Goal: Task Accomplishment & Management: Use online tool/utility

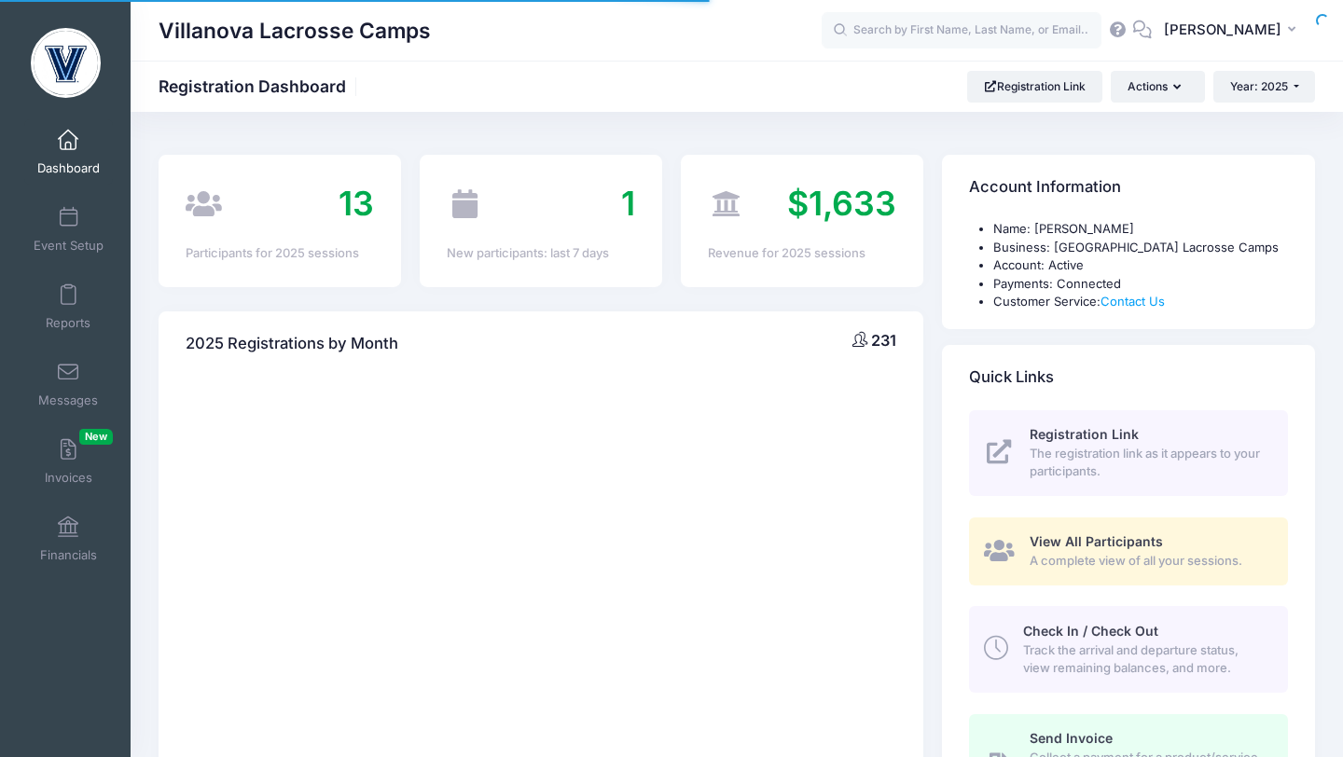
select select
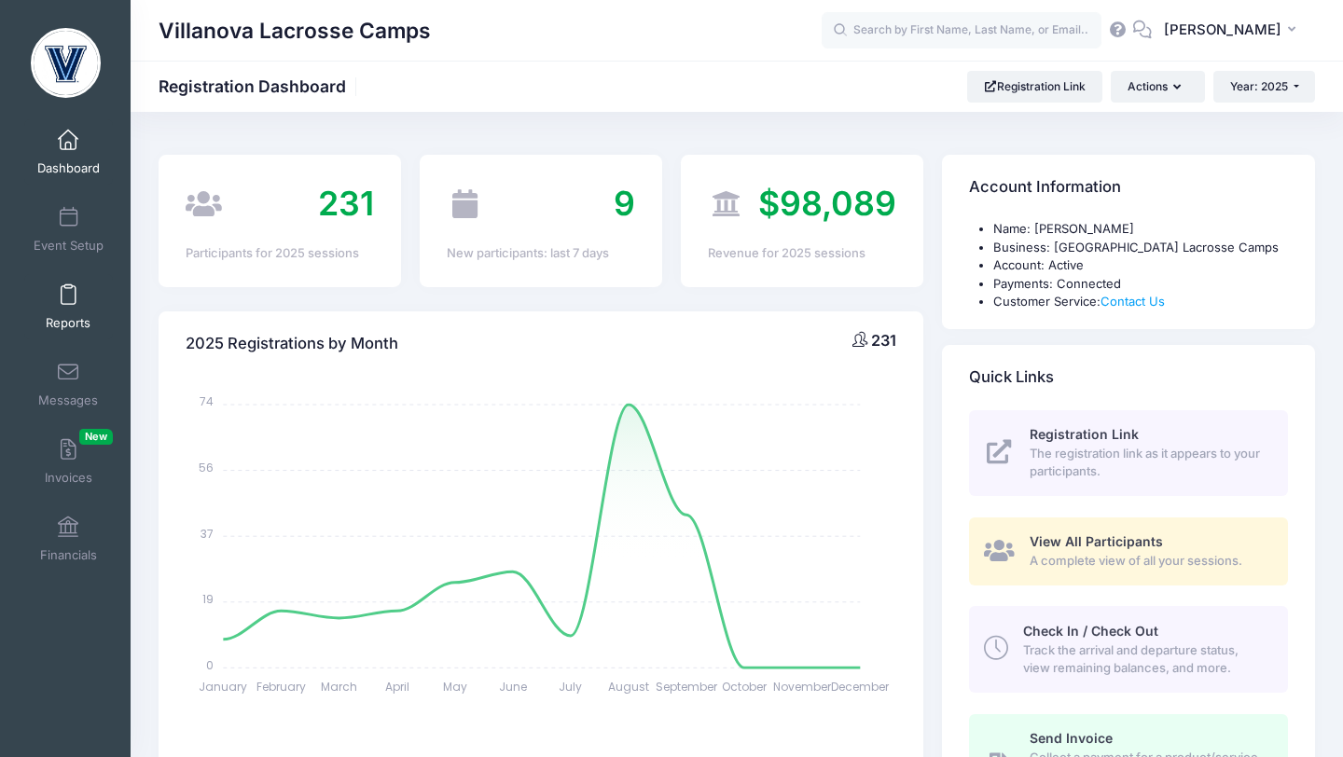
click at [68, 299] on span at bounding box center [68, 295] width 0 height 21
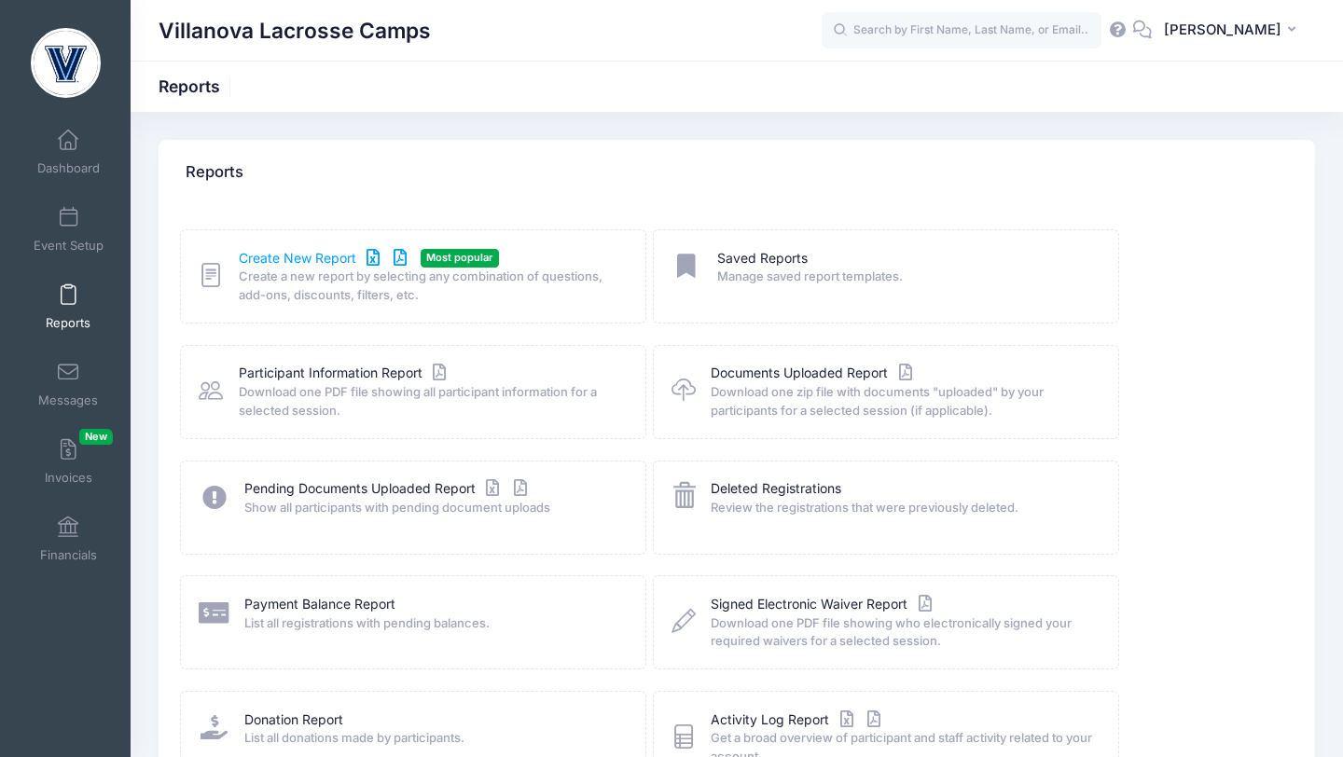
click at [256, 261] on link "Create New Report" at bounding box center [325, 259] width 173 height 20
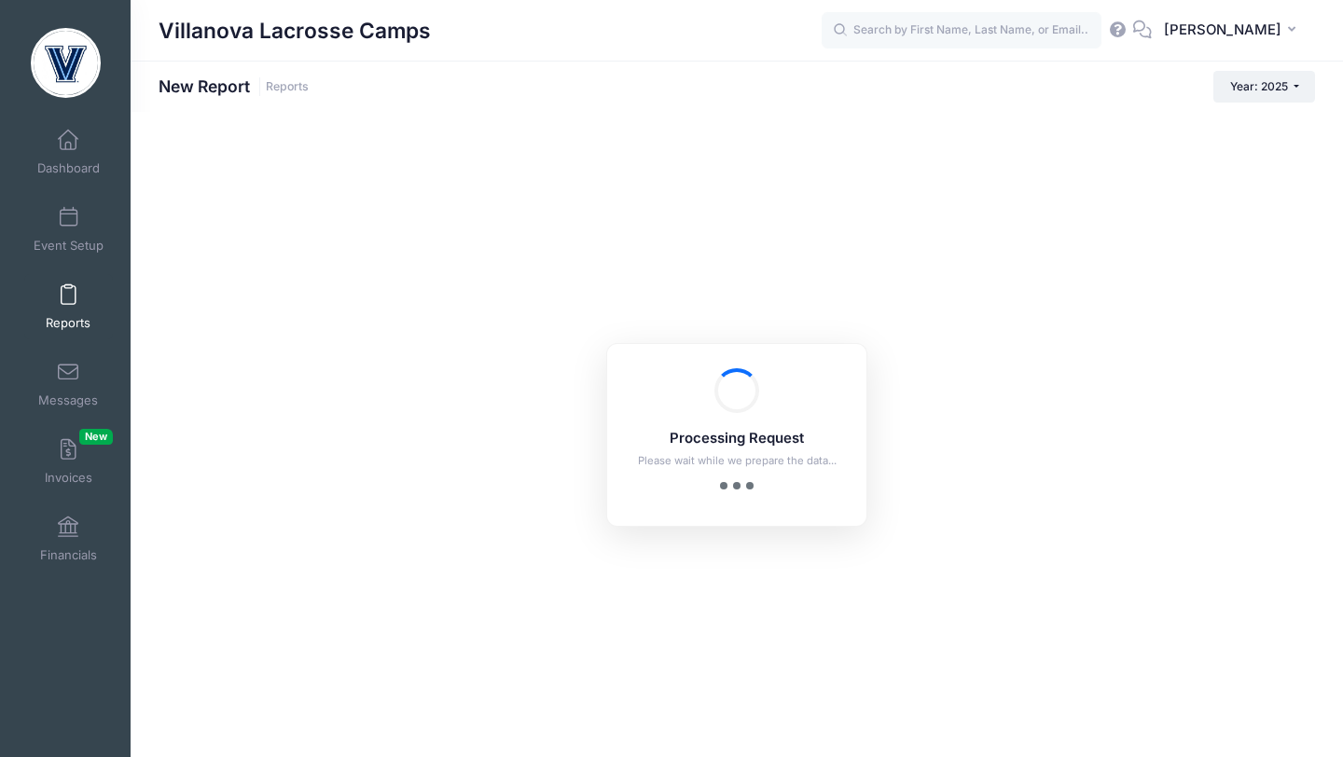
checkbox input "true"
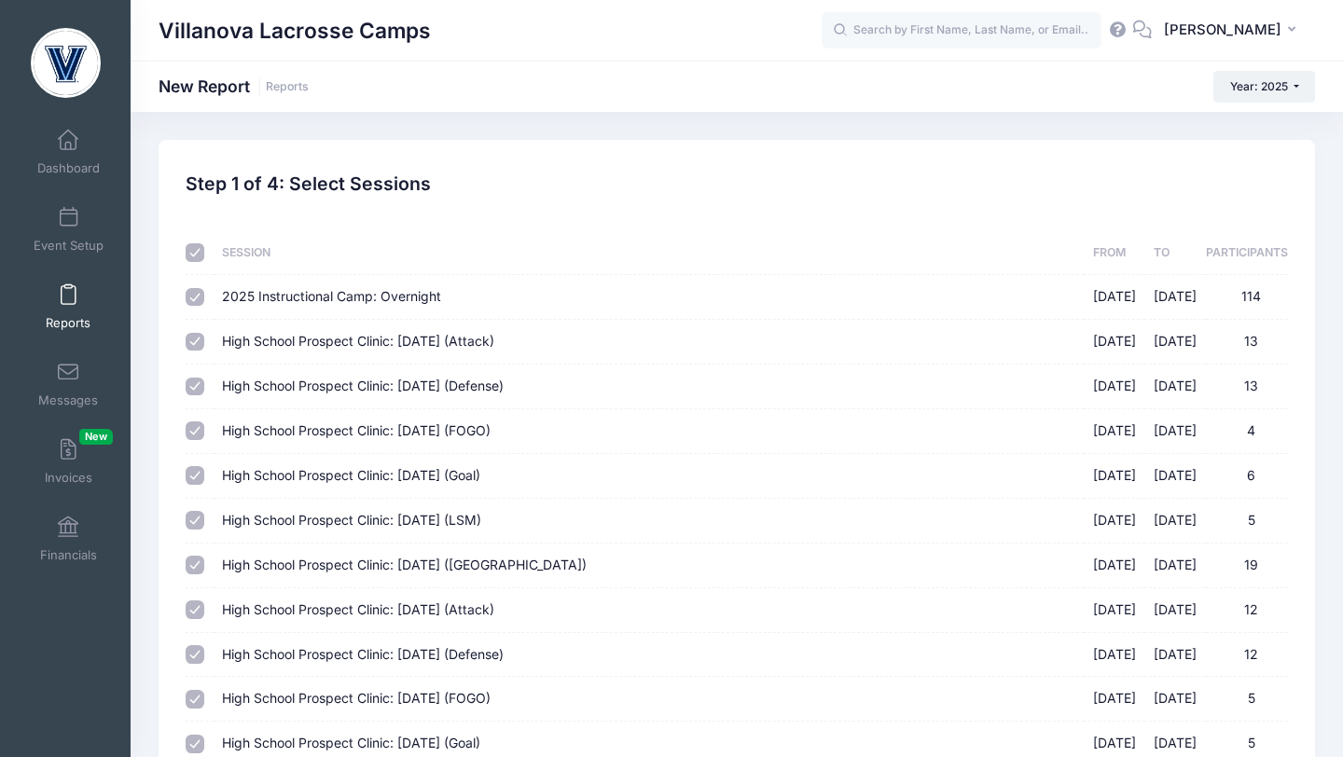
click at [199, 251] on input "checkbox" at bounding box center [195, 252] width 19 height 19
checkbox input "false"
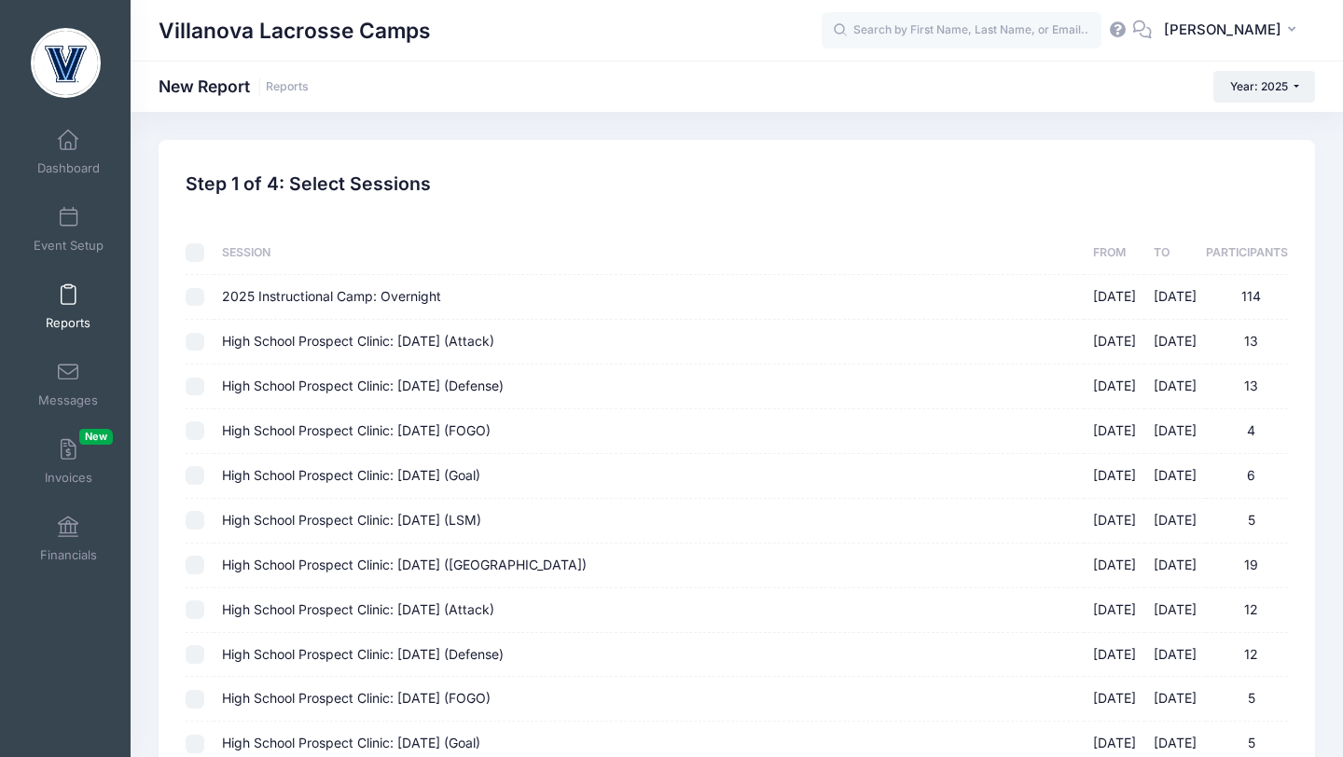
checkbox input "false"
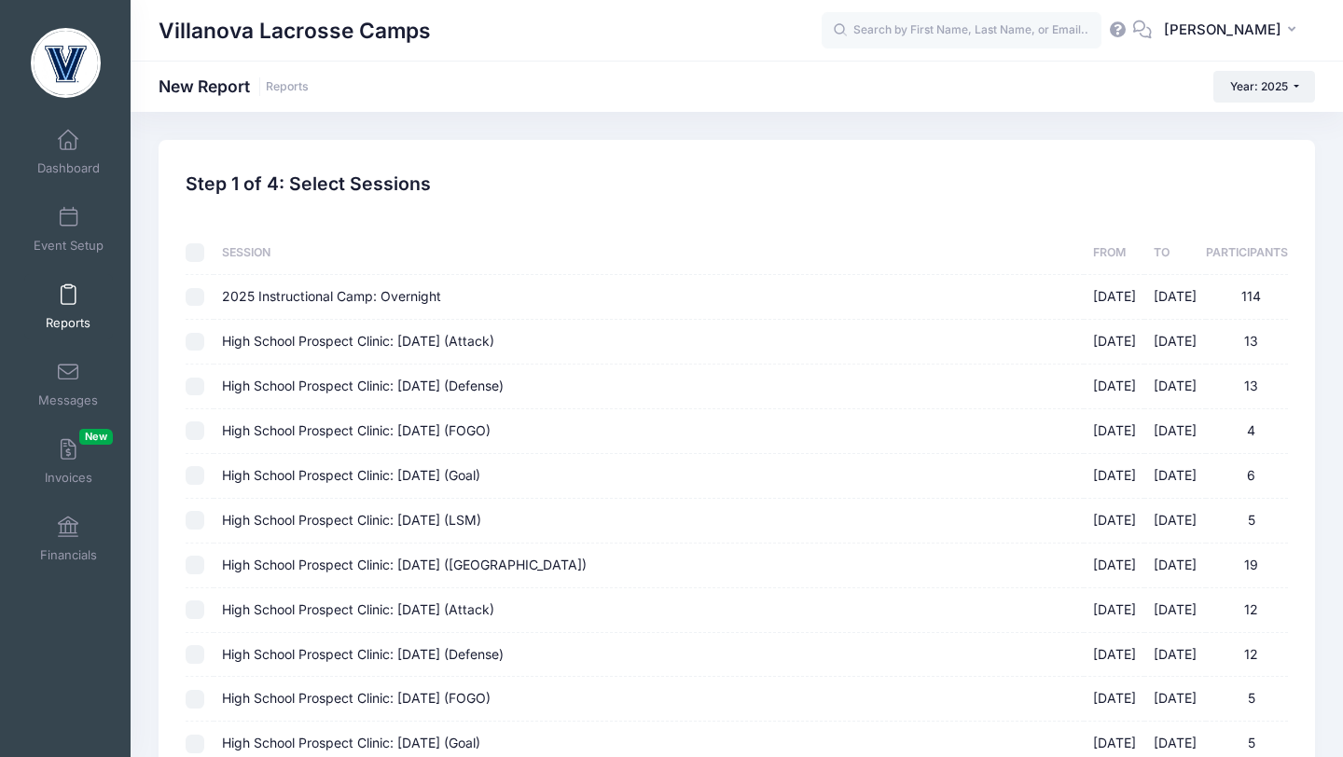
checkbox input "false"
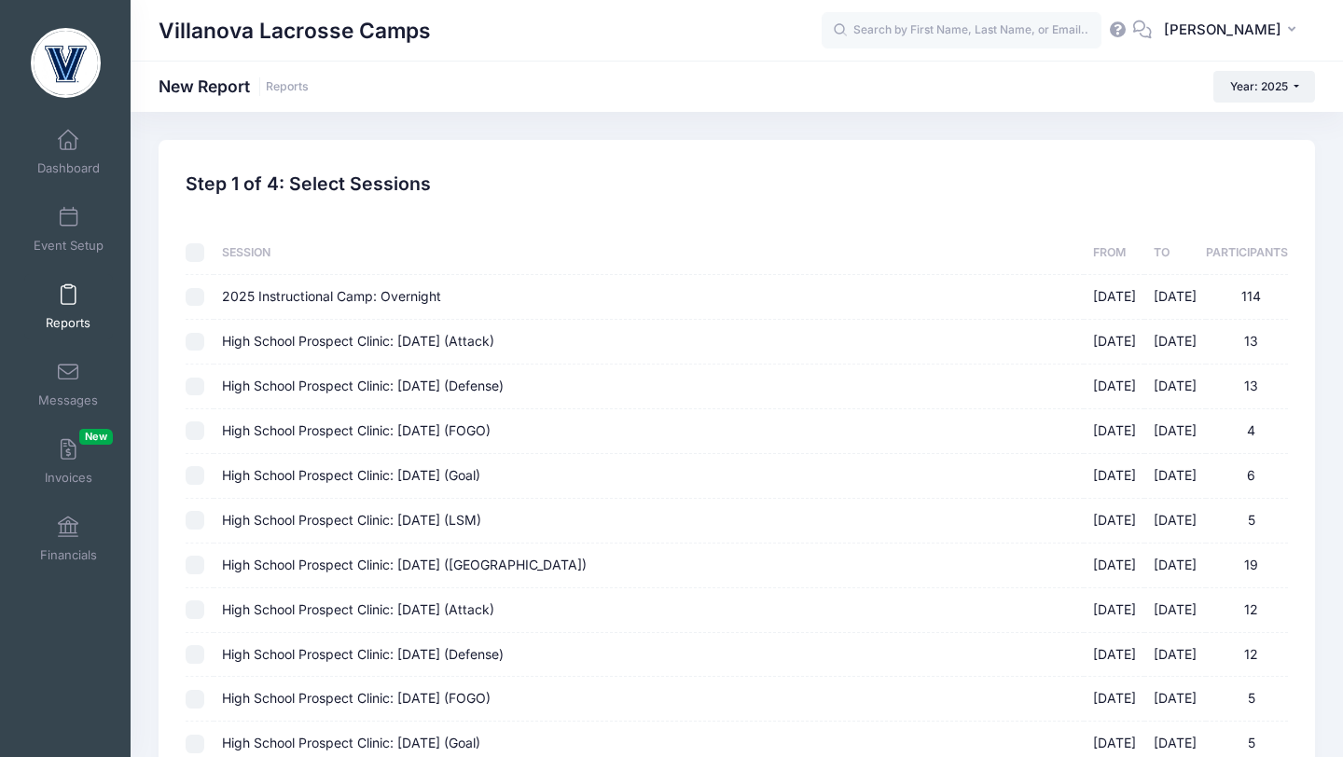
click at [189, 341] on input "High School Prospect Clinic: September 21 (Attack) 09/21/2025 - 09/21/2025 13" at bounding box center [195, 342] width 19 height 19
checkbox input "true"
click at [194, 386] on input "High School Prospect Clinic: [DATE] (Defense) [DATE] - [DATE] 13" at bounding box center [195, 387] width 19 height 19
checkbox input "true"
click at [195, 437] on input "High School Prospect Clinic: [DATE] (FOGO) [DATE] - [DATE] 4" at bounding box center [195, 431] width 19 height 19
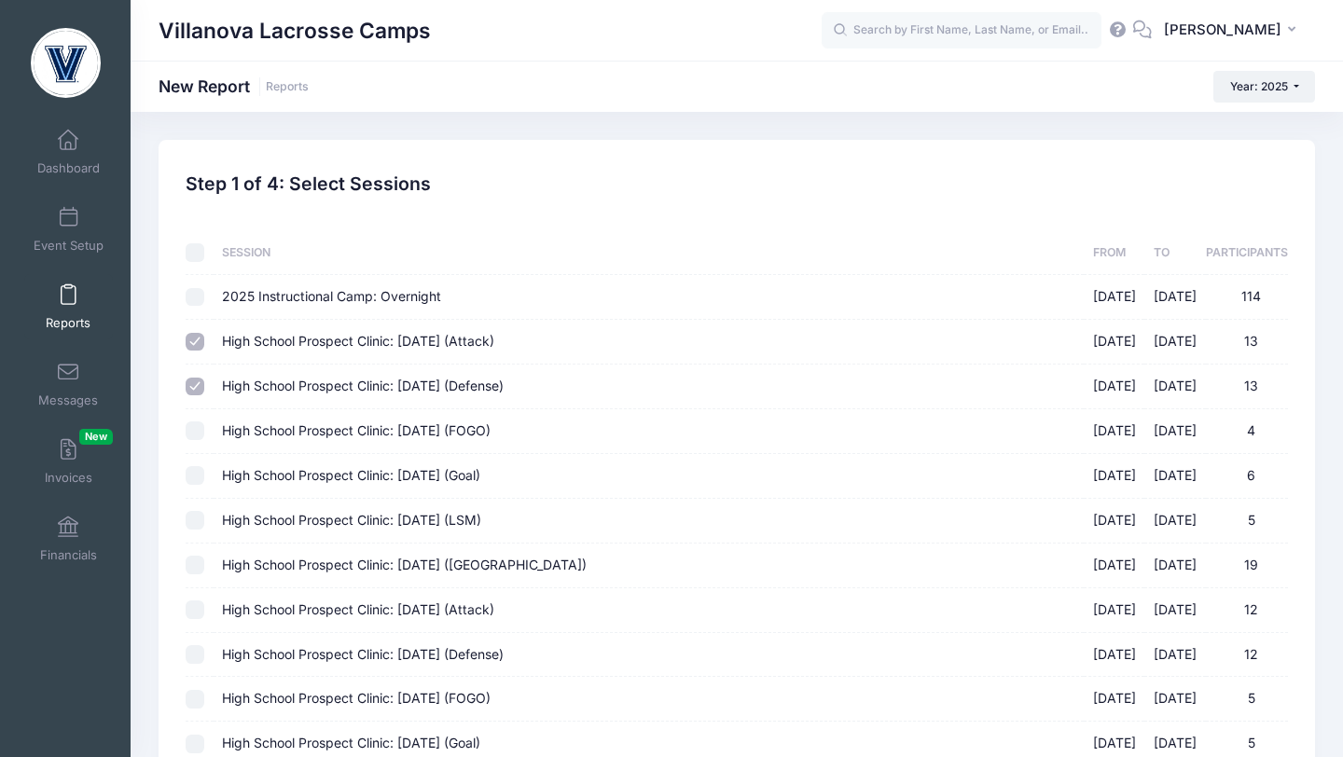
checkbox input "true"
click at [193, 475] on input "High School Prospect Clinic: [DATE] (Goal) [DATE] - [DATE] 6" at bounding box center [195, 475] width 19 height 19
checkbox input "true"
click at [193, 520] on input "High School Prospect Clinic: [DATE] (LSM) [DATE] - [DATE] 5" at bounding box center [195, 520] width 19 height 19
checkbox input "true"
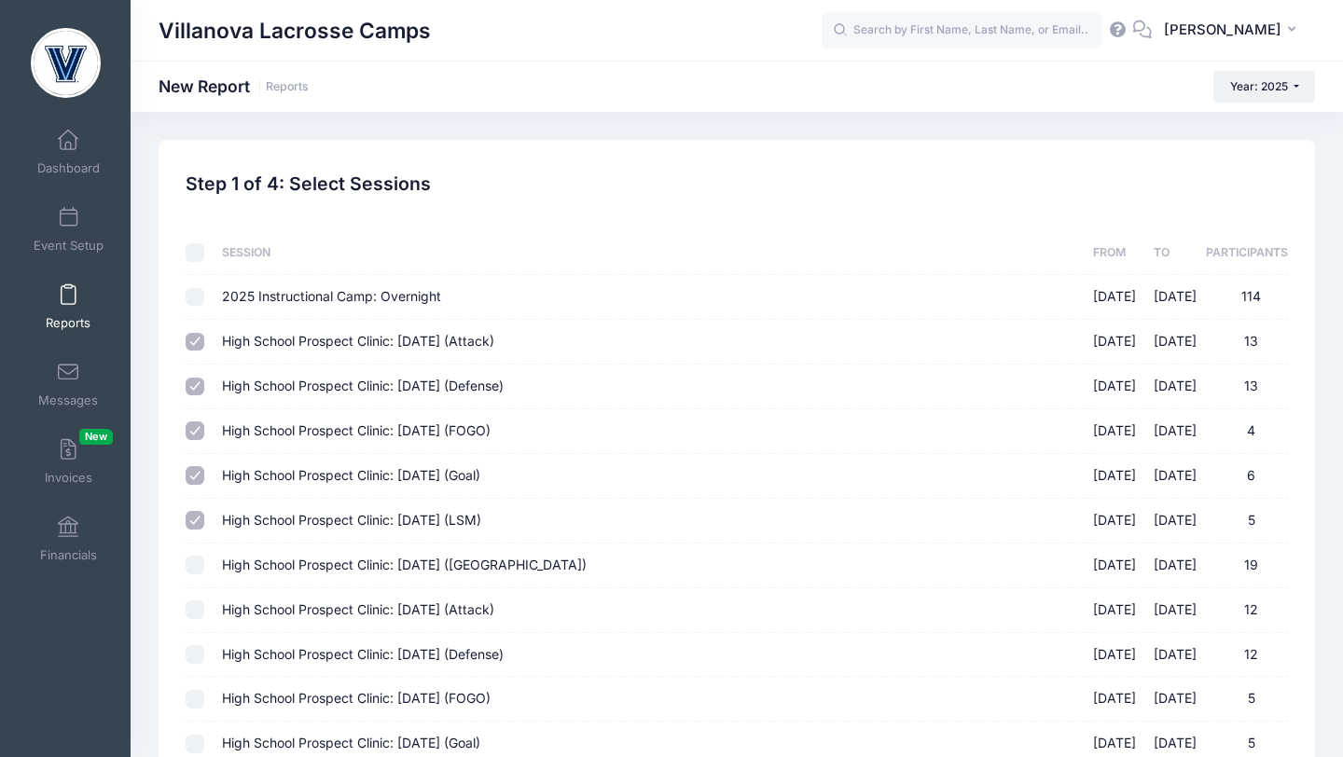
click at [190, 561] on input "High School Prospect Clinic: [DATE] ([GEOGRAPHIC_DATA]) [DATE] - [DATE] 19" at bounding box center [195, 565] width 19 height 19
checkbox input "true"
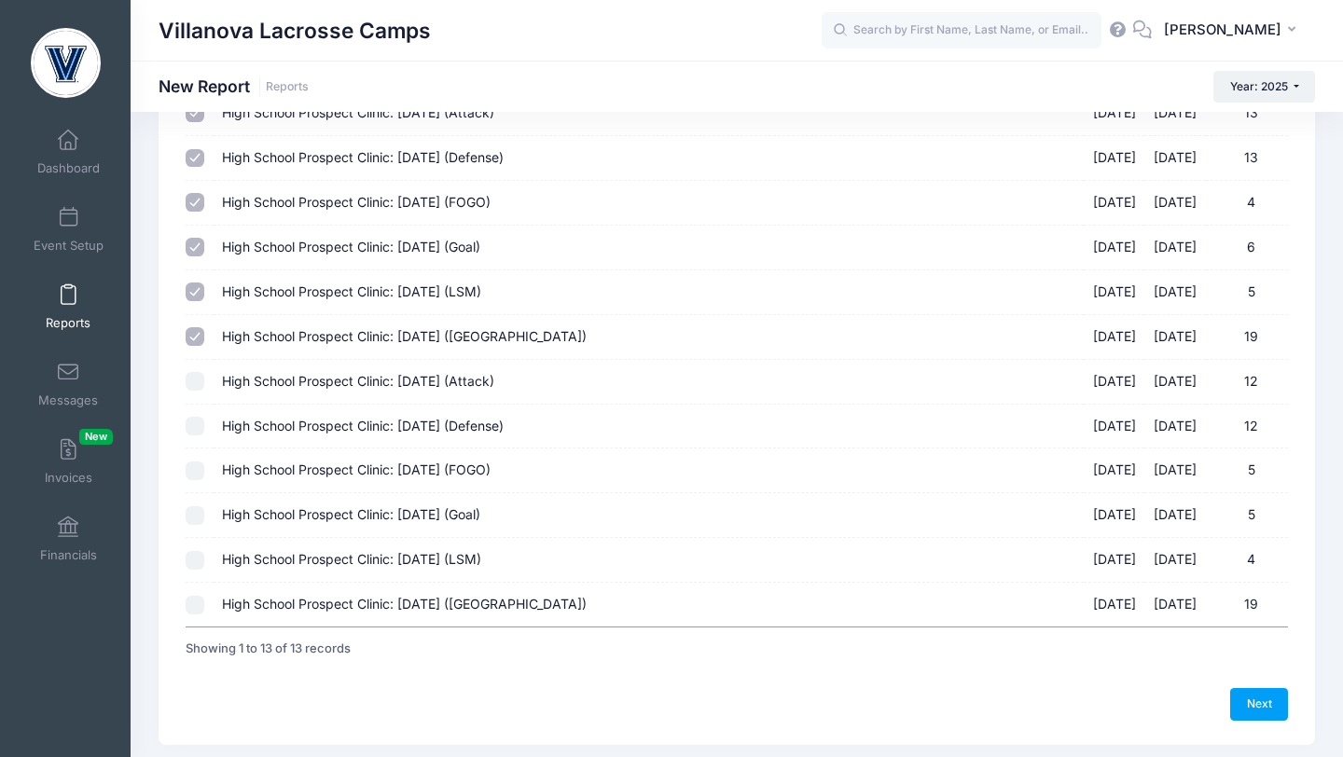
scroll to position [286, 0]
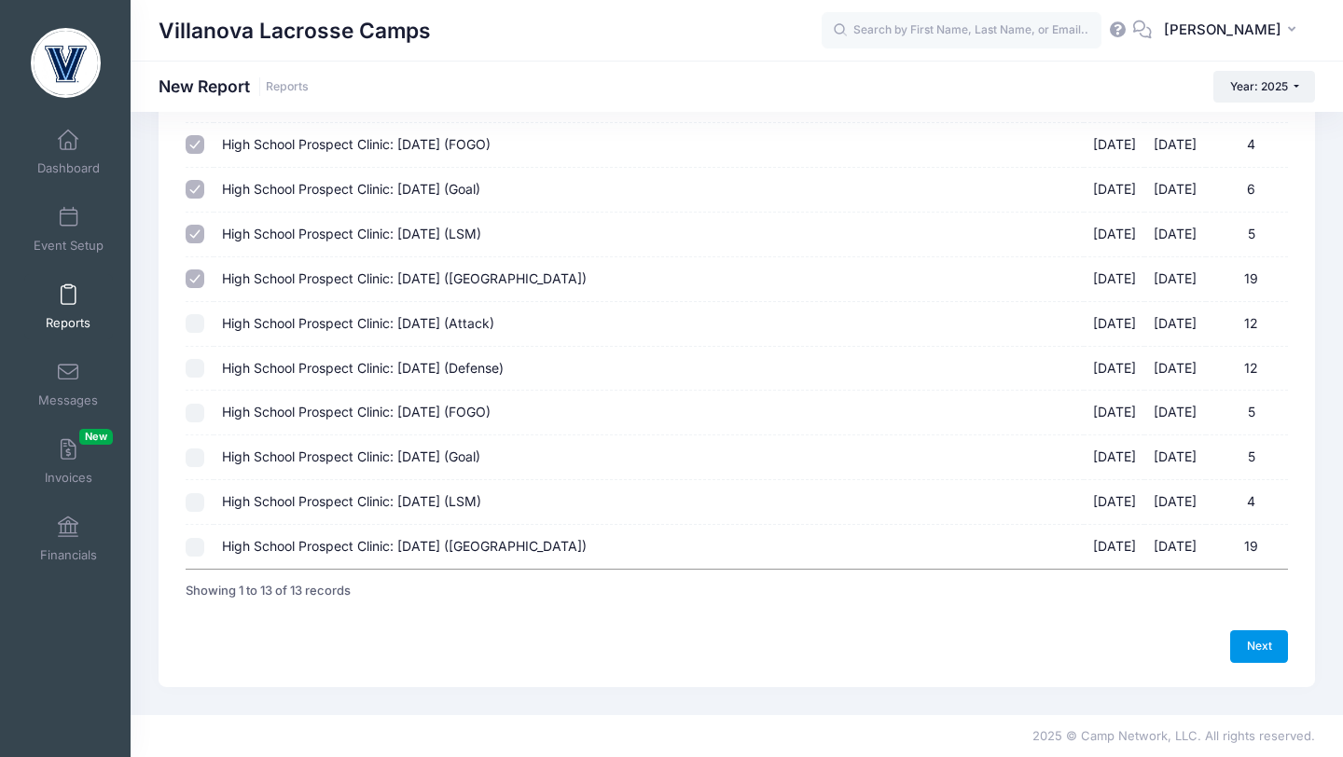
click at [1247, 645] on link "Next" at bounding box center [1259, 647] width 58 height 32
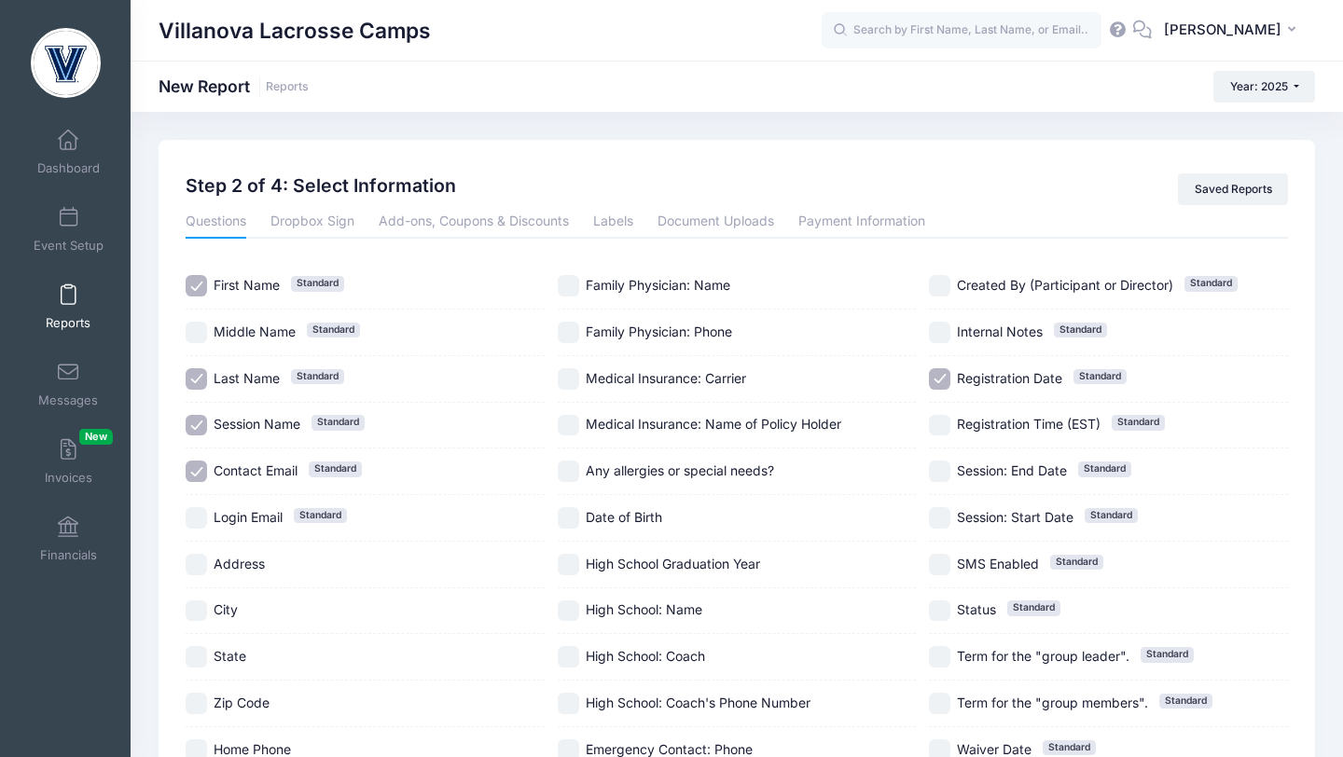
click at [201, 411] on div "Session Name Standard" at bounding box center [365, 426] width 359 height 47
checkbox input "false"
click at [199, 473] on input "Contact Email Standard" at bounding box center [196, 471] width 21 height 21
checkbox input "false"
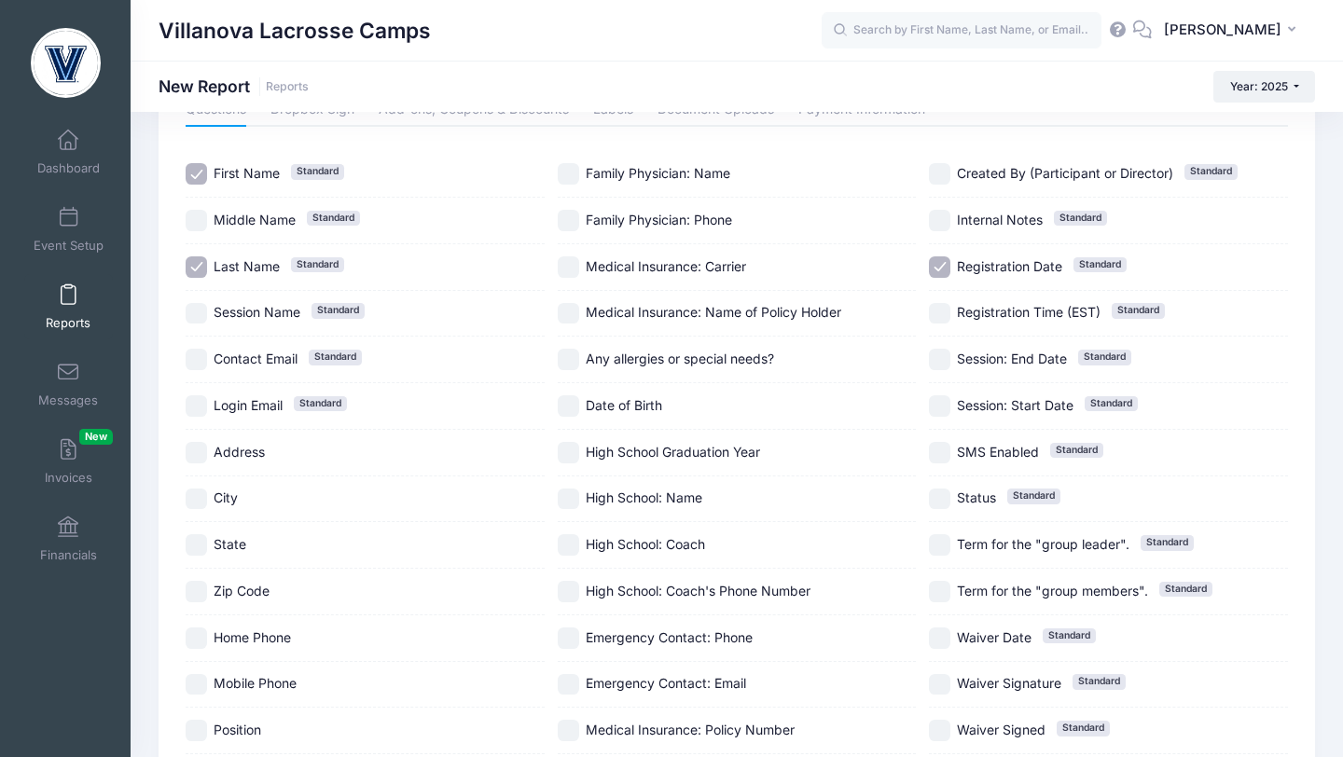
scroll to position [118, 0]
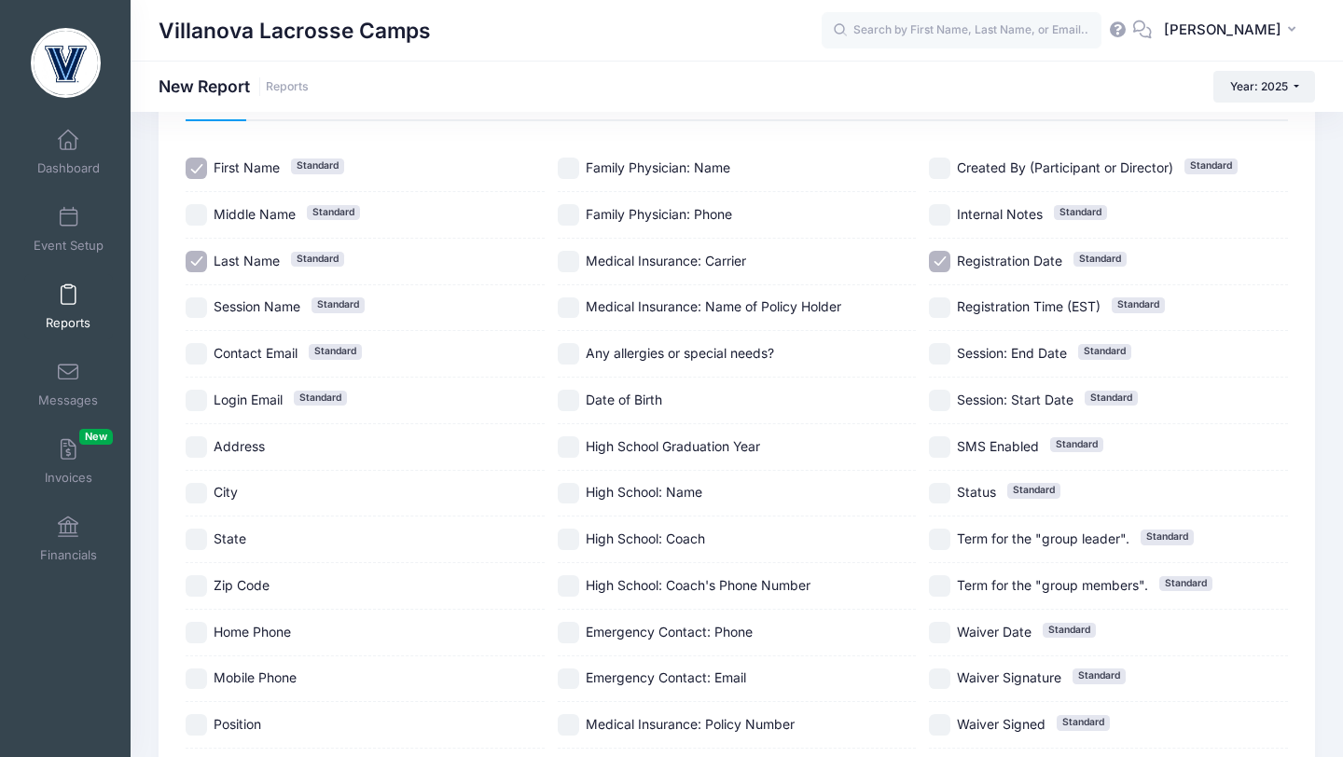
click at [204, 542] on input "State" at bounding box center [196, 539] width 21 height 21
checkbox input "true"
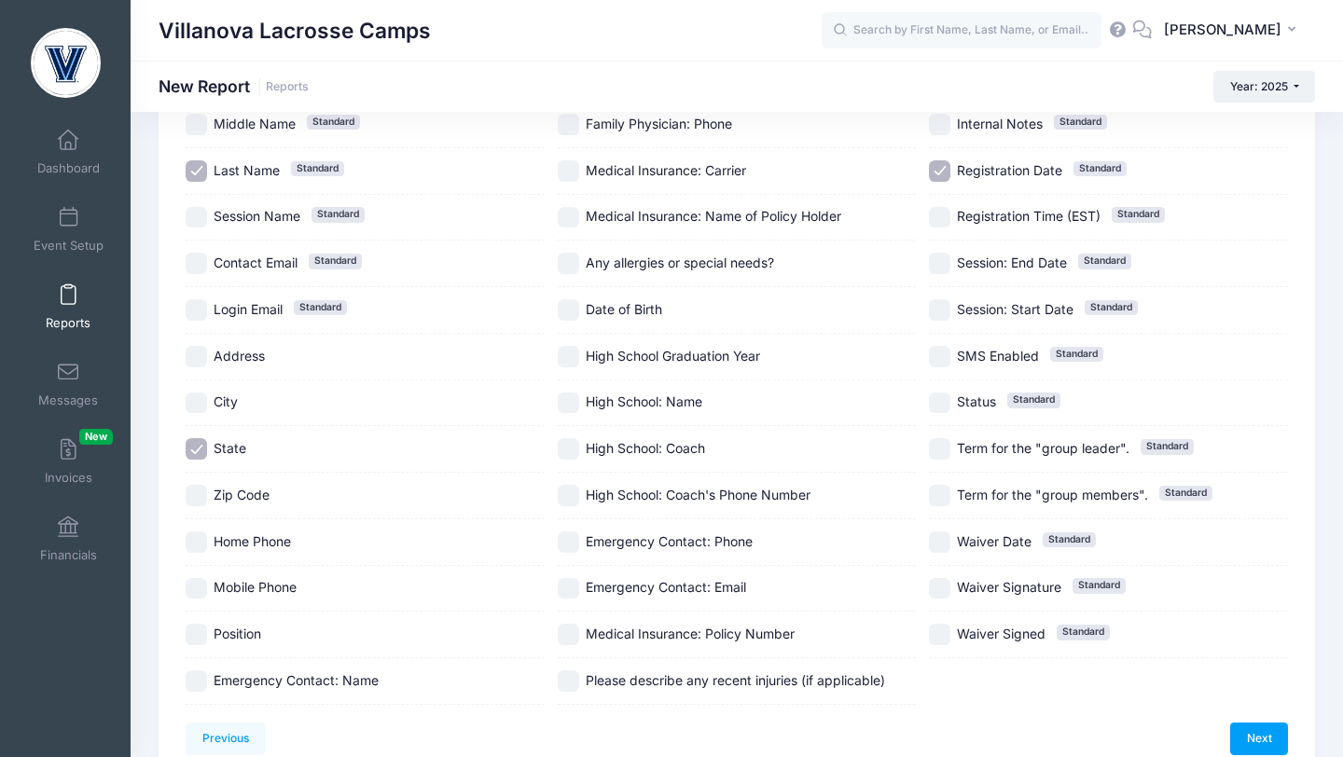
scroll to position [221, 0]
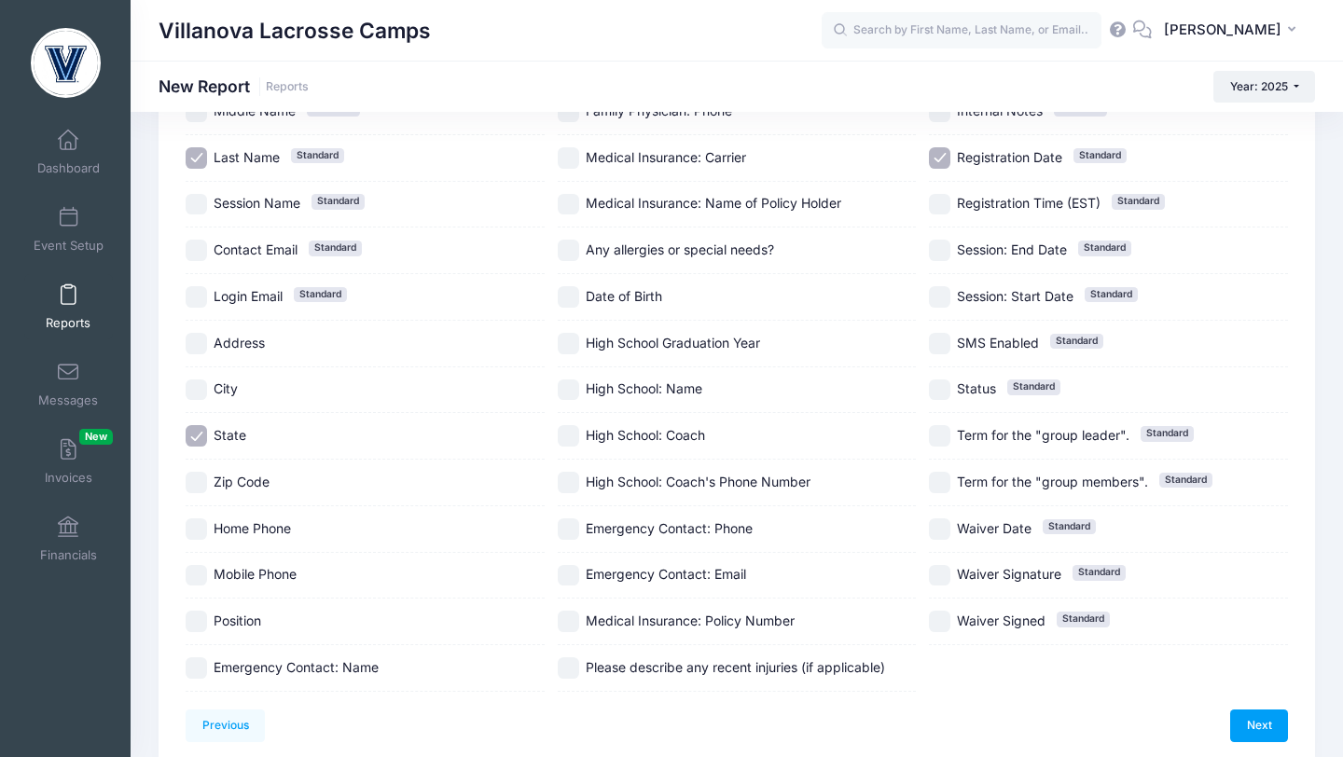
click at [206, 621] on input "Position" at bounding box center [196, 621] width 21 height 21
checkbox input "true"
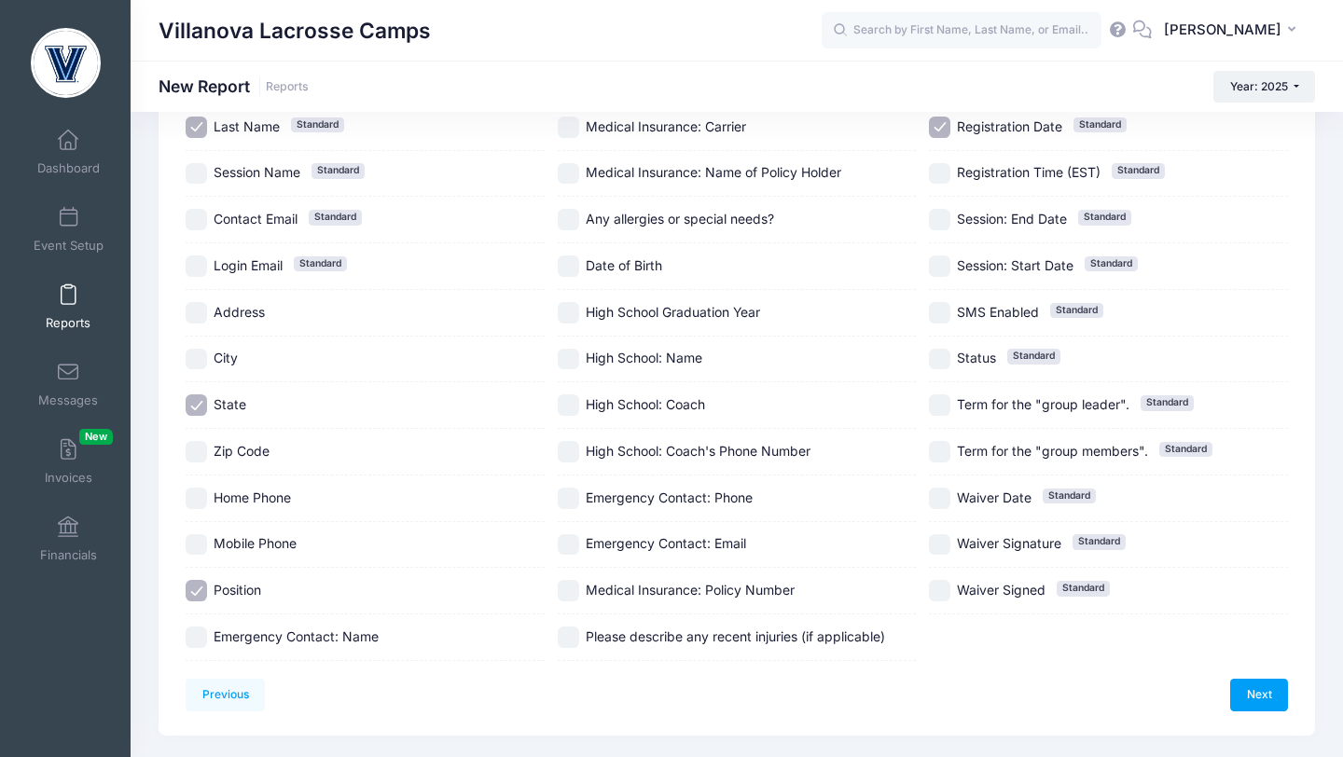
scroll to position [256, 0]
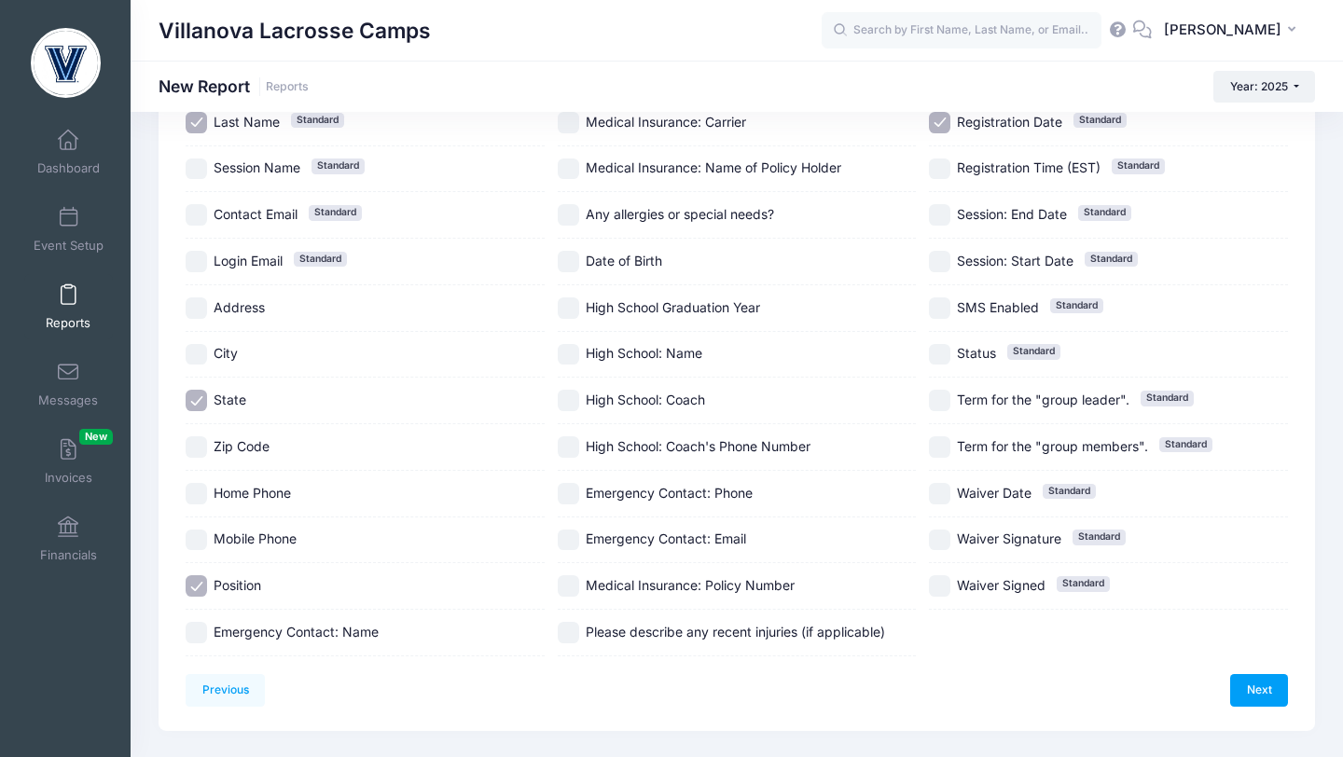
click at [574, 359] on input "High School: Name" at bounding box center [568, 354] width 21 height 21
checkbox input "true"
click at [571, 311] on input "High School Graduation Year" at bounding box center [568, 308] width 21 height 21
checkbox input "true"
click at [939, 123] on input "Registration Date Standard" at bounding box center [939, 122] width 21 height 21
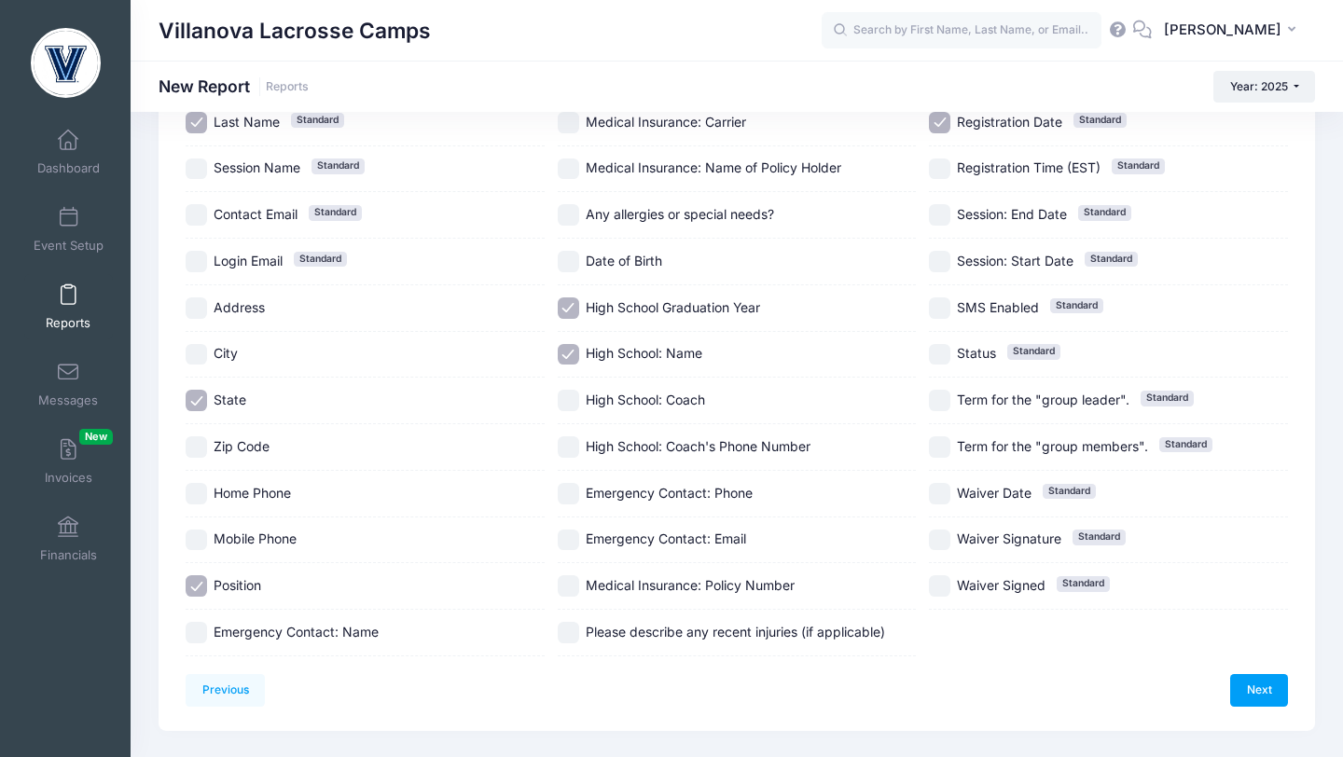
checkbox input "false"
click at [1252, 693] on link "Next" at bounding box center [1259, 690] width 58 height 32
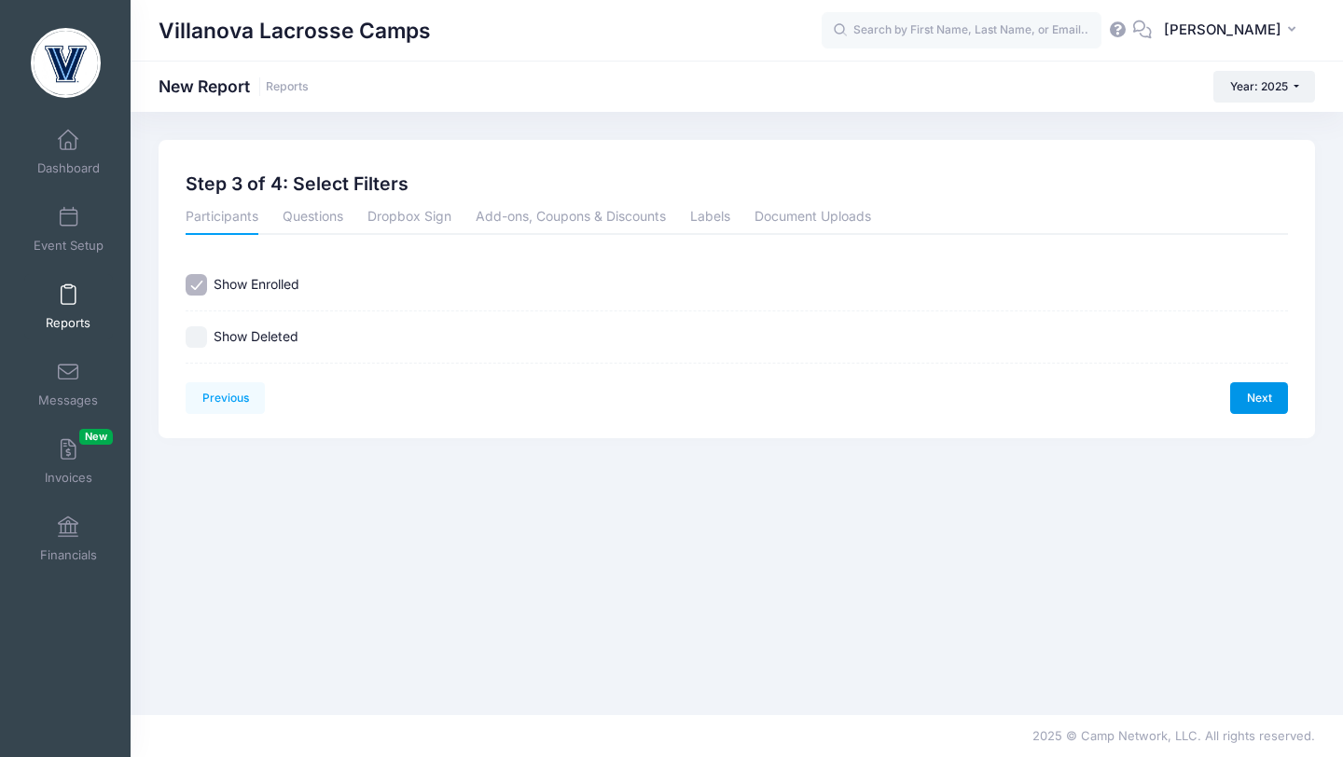
click at [1264, 402] on link "Next" at bounding box center [1259, 398] width 58 height 32
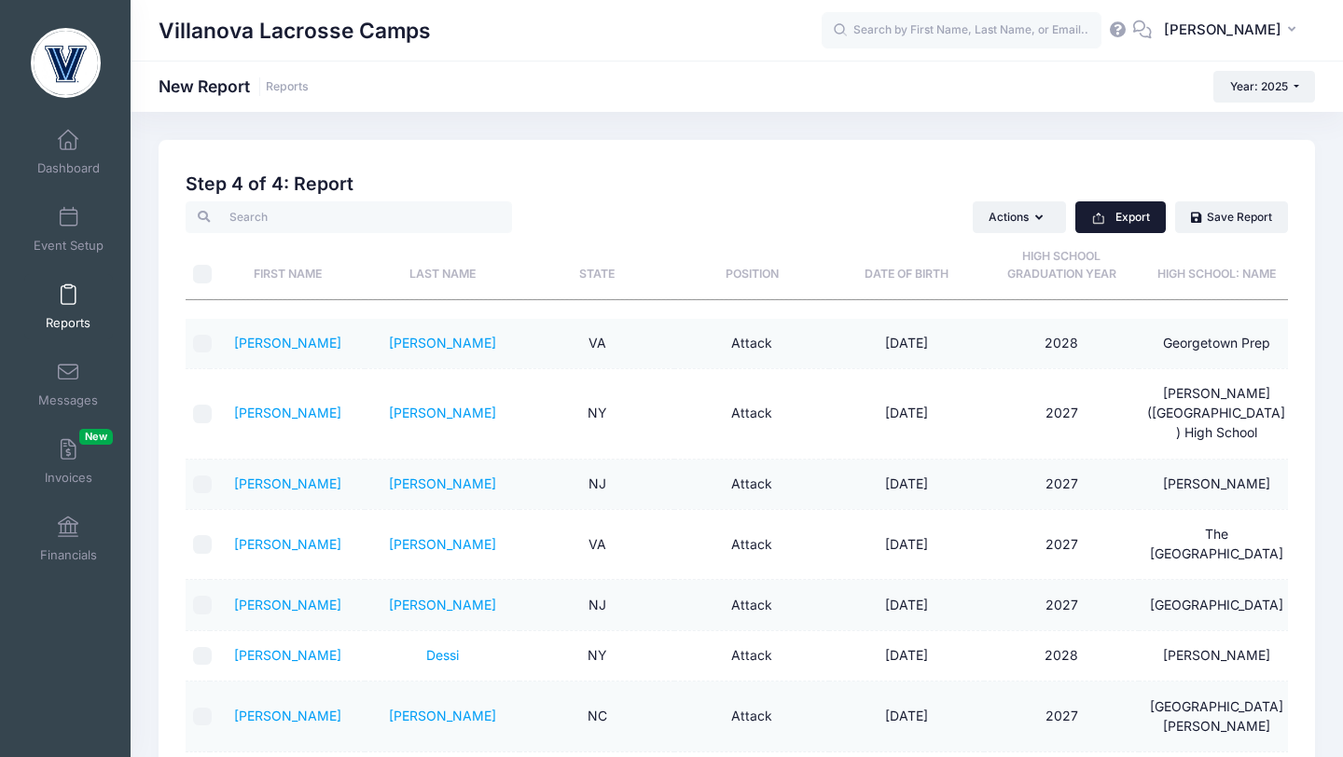
click at [1134, 232] on button "Export" at bounding box center [1120, 217] width 90 height 32
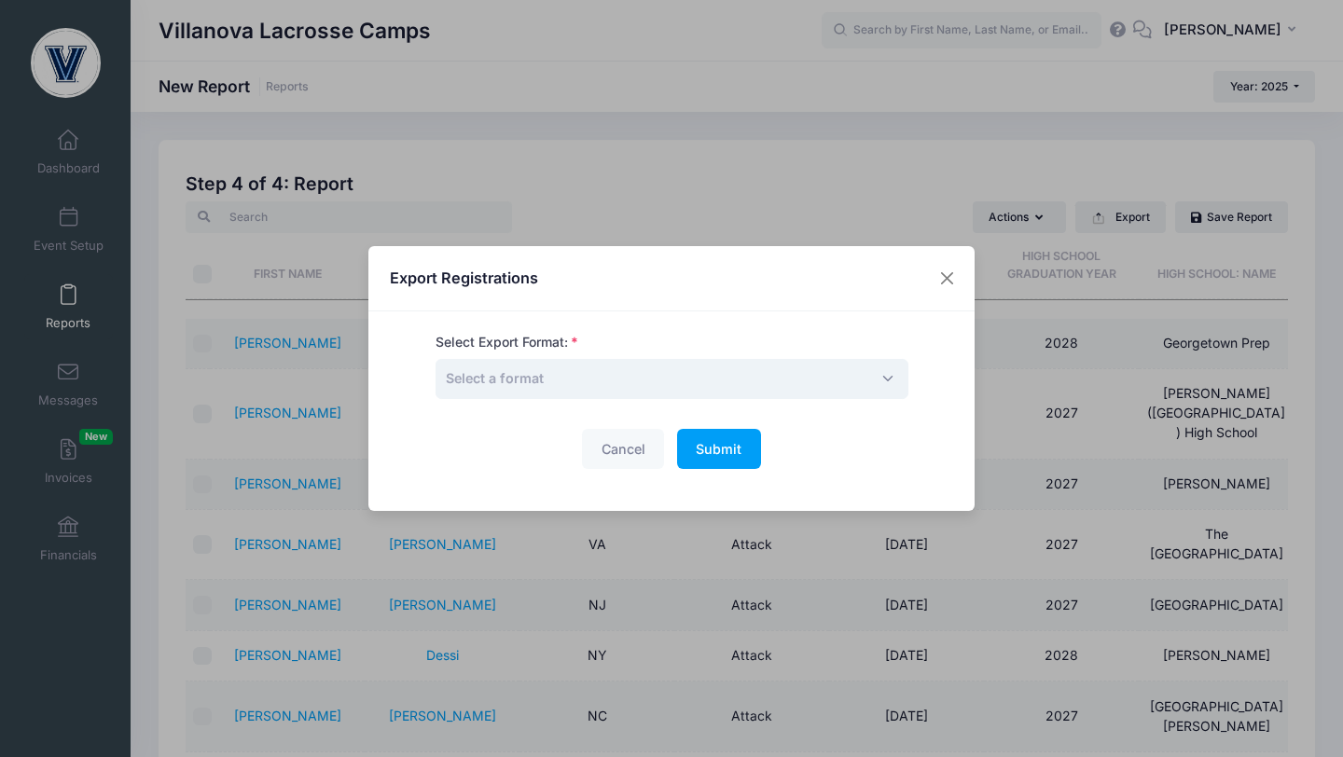
click at [702, 381] on span "Select a format" at bounding box center [672, 379] width 473 height 40
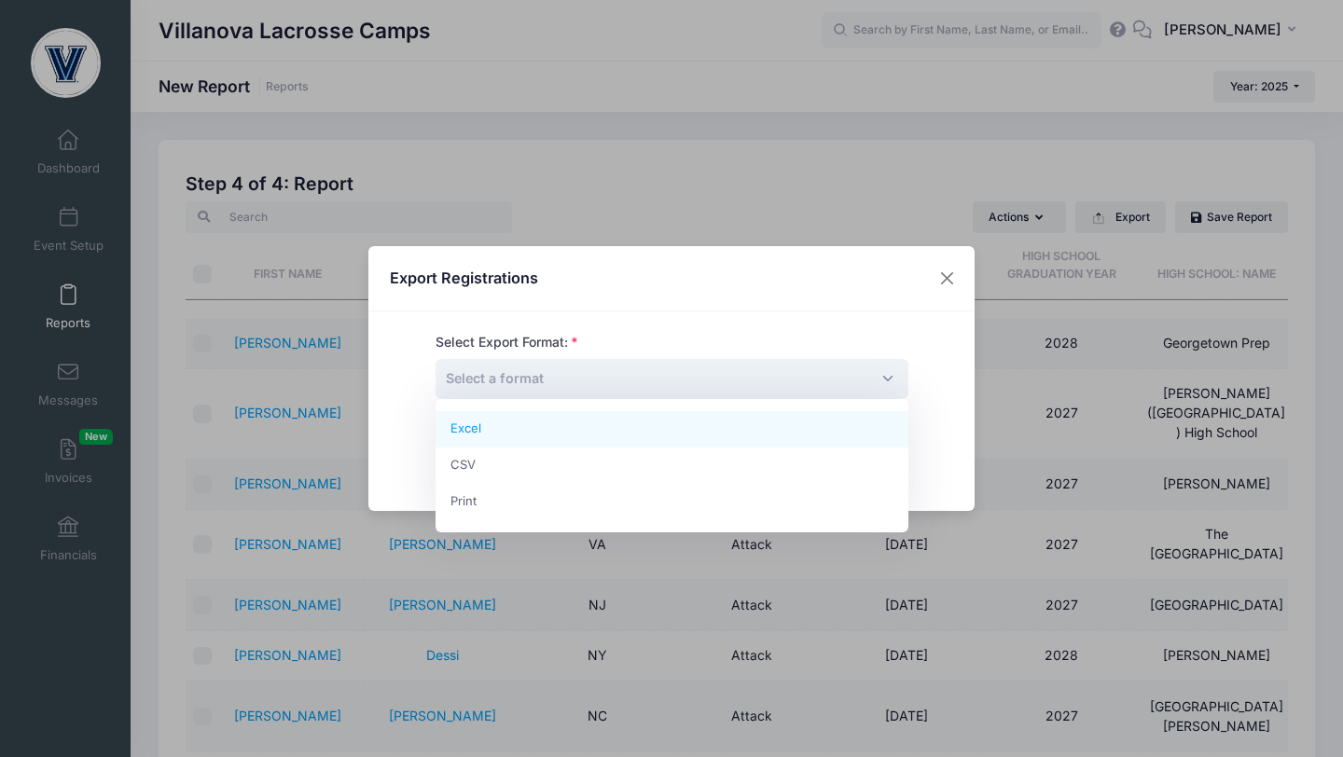
select select "excel"
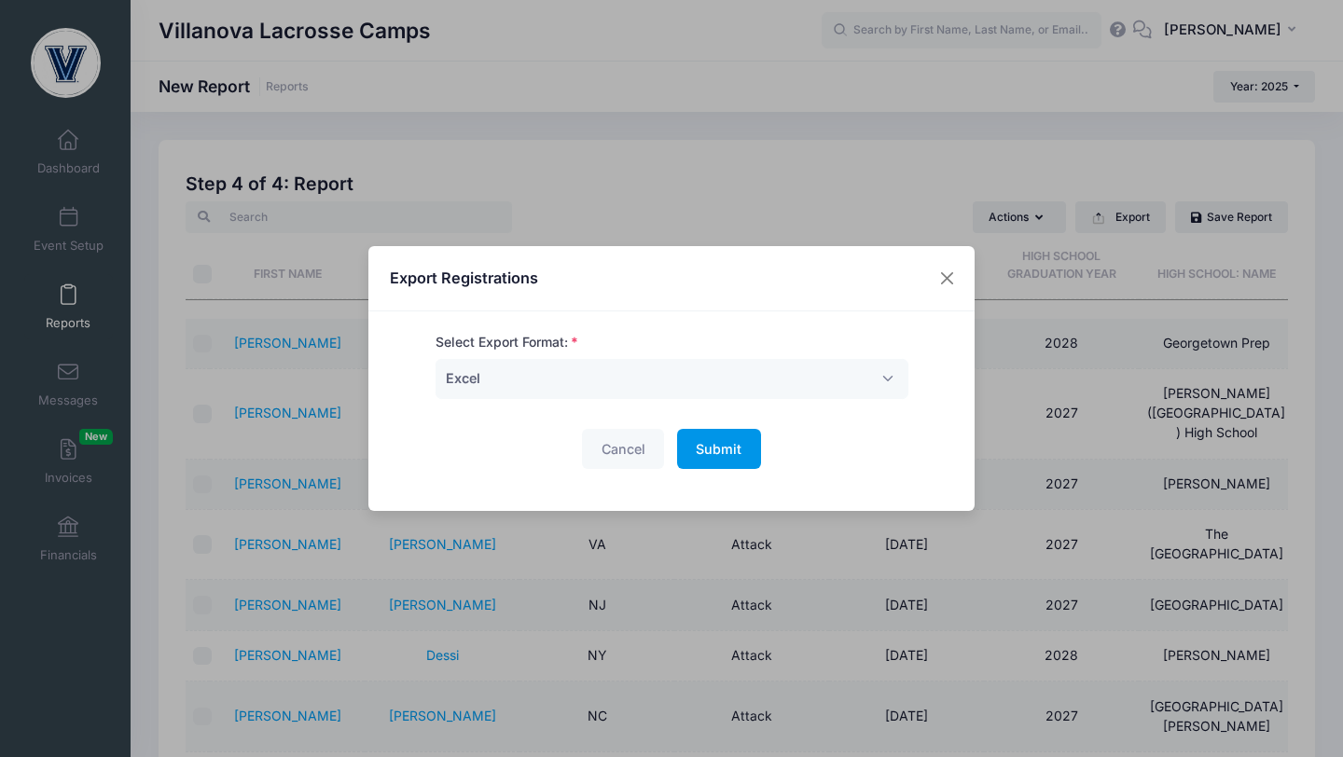
click at [706, 447] on span "Submit" at bounding box center [719, 449] width 46 height 16
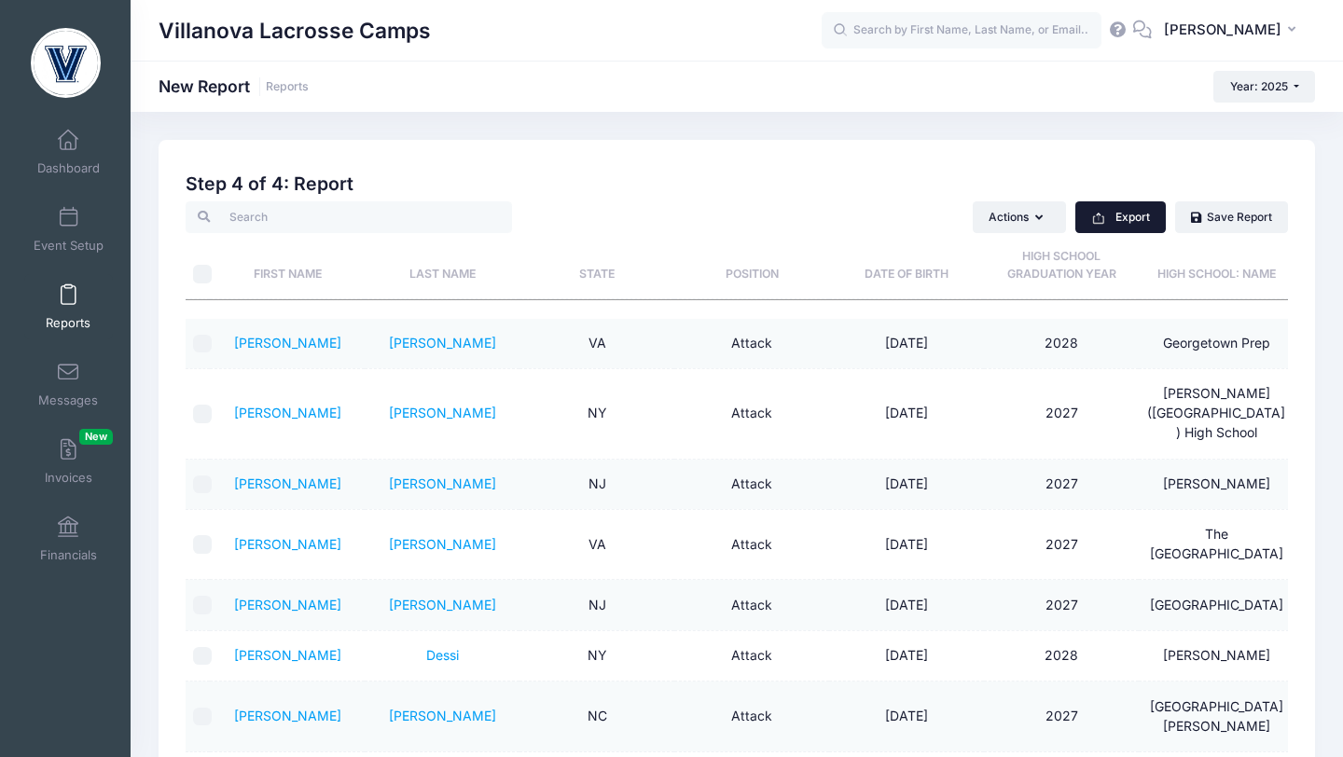
scroll to position [285, 0]
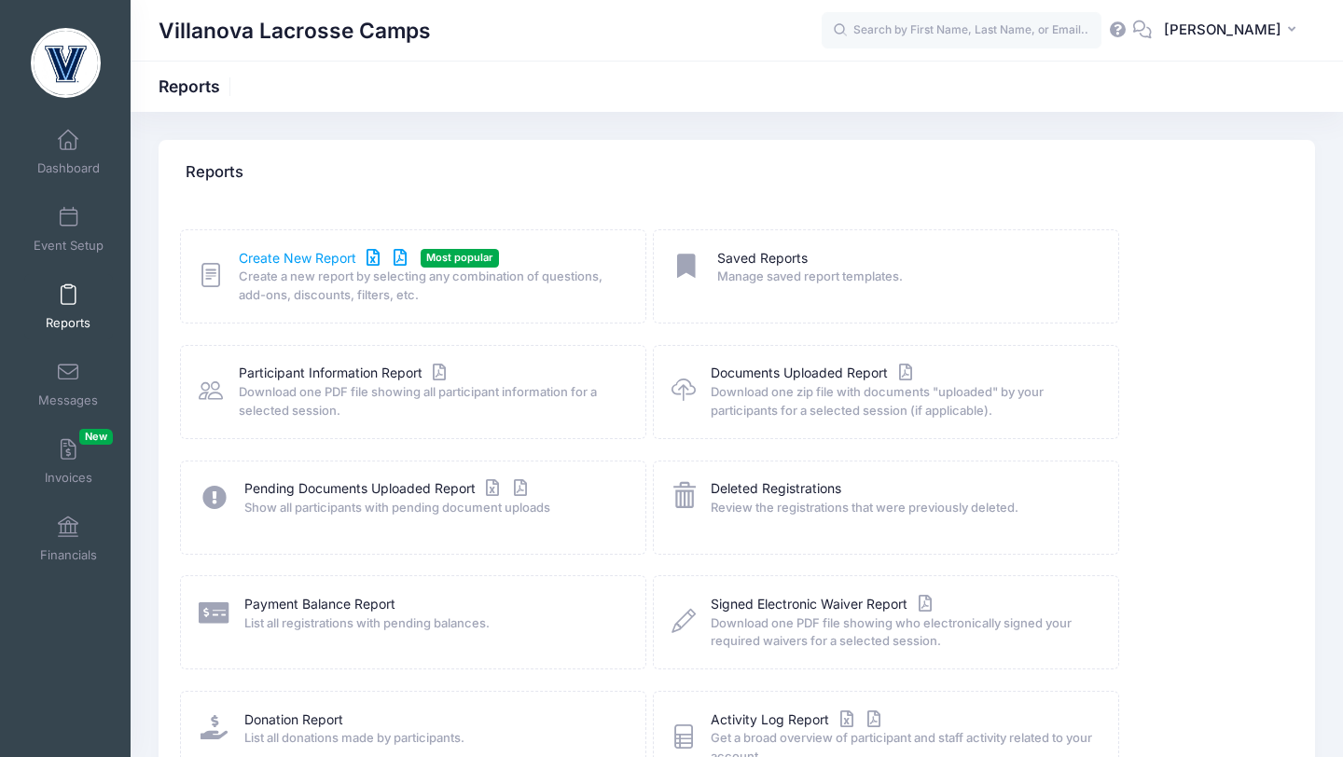
click at [258, 258] on link "Create New Report" at bounding box center [325, 259] width 173 height 20
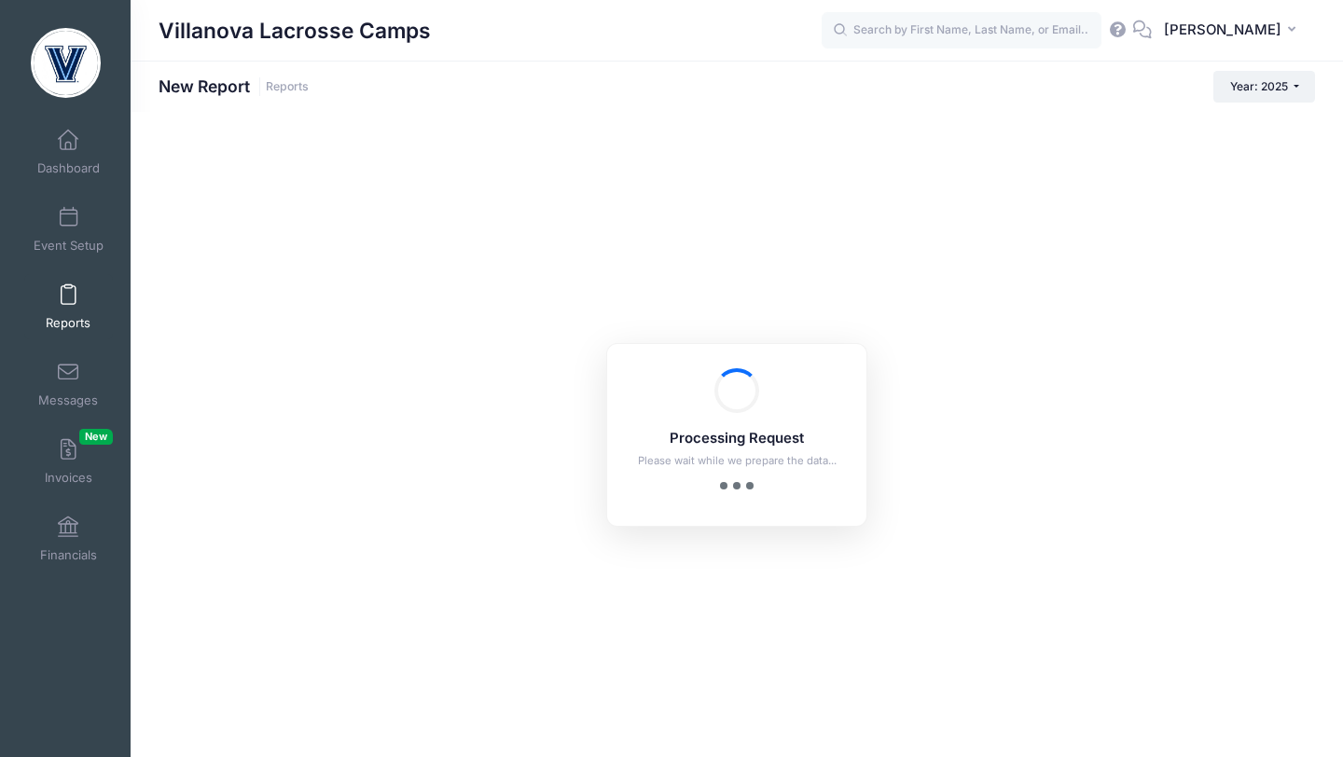
checkbox input "true"
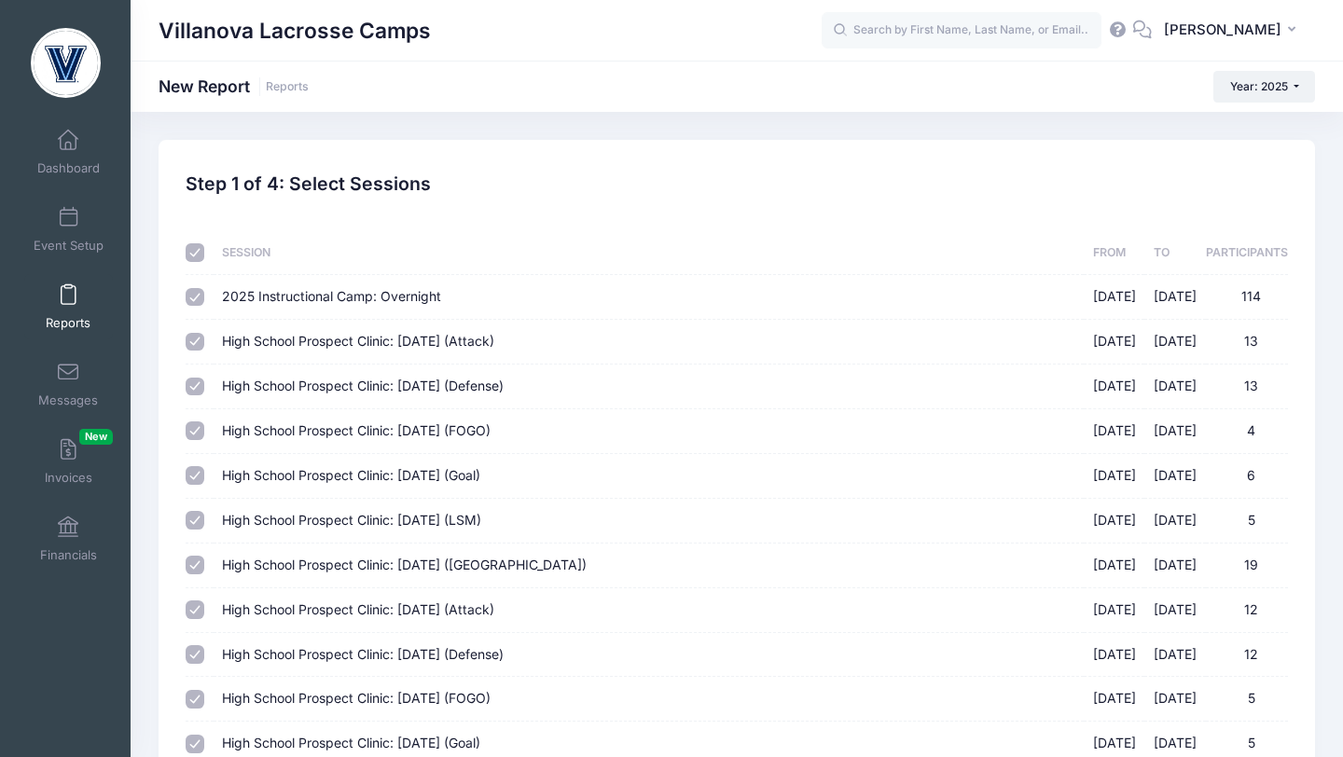
click at [192, 251] on input "checkbox" at bounding box center [195, 252] width 19 height 19
checkbox input "false"
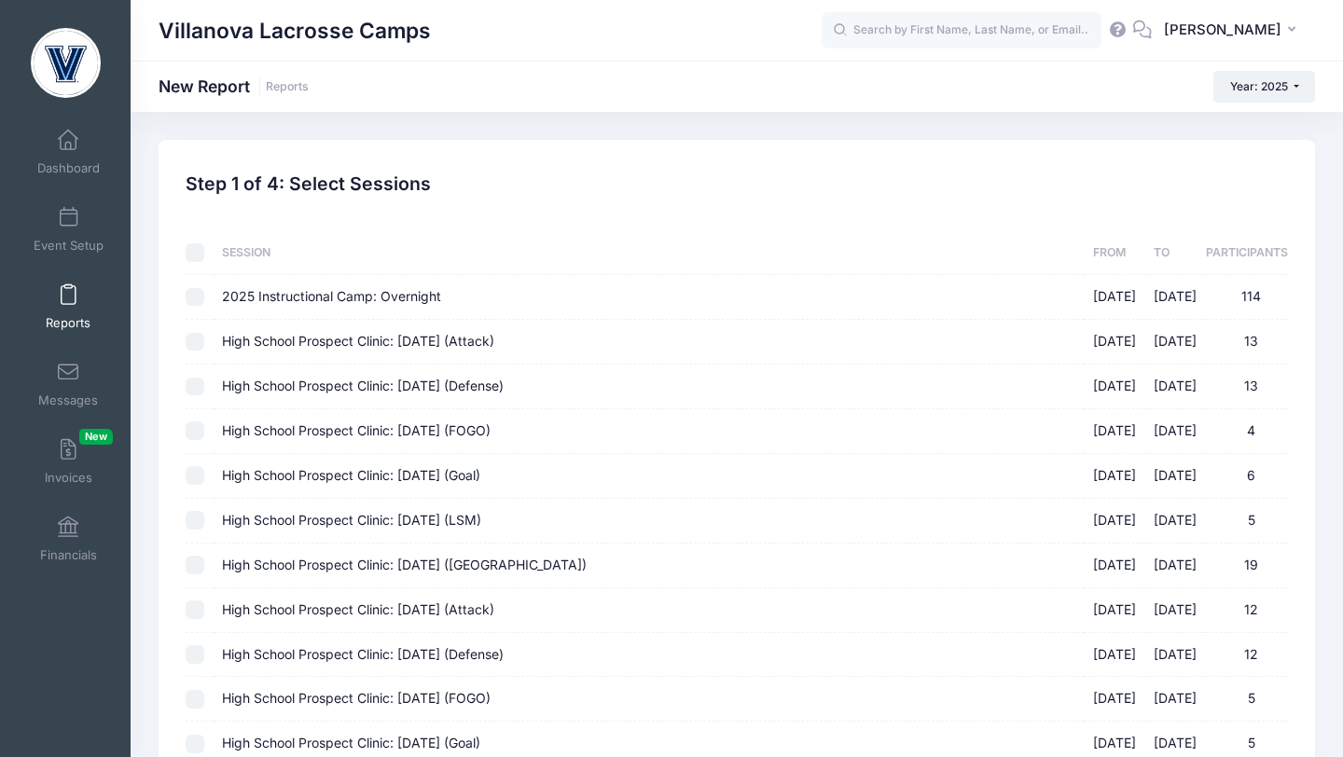
checkbox input "false"
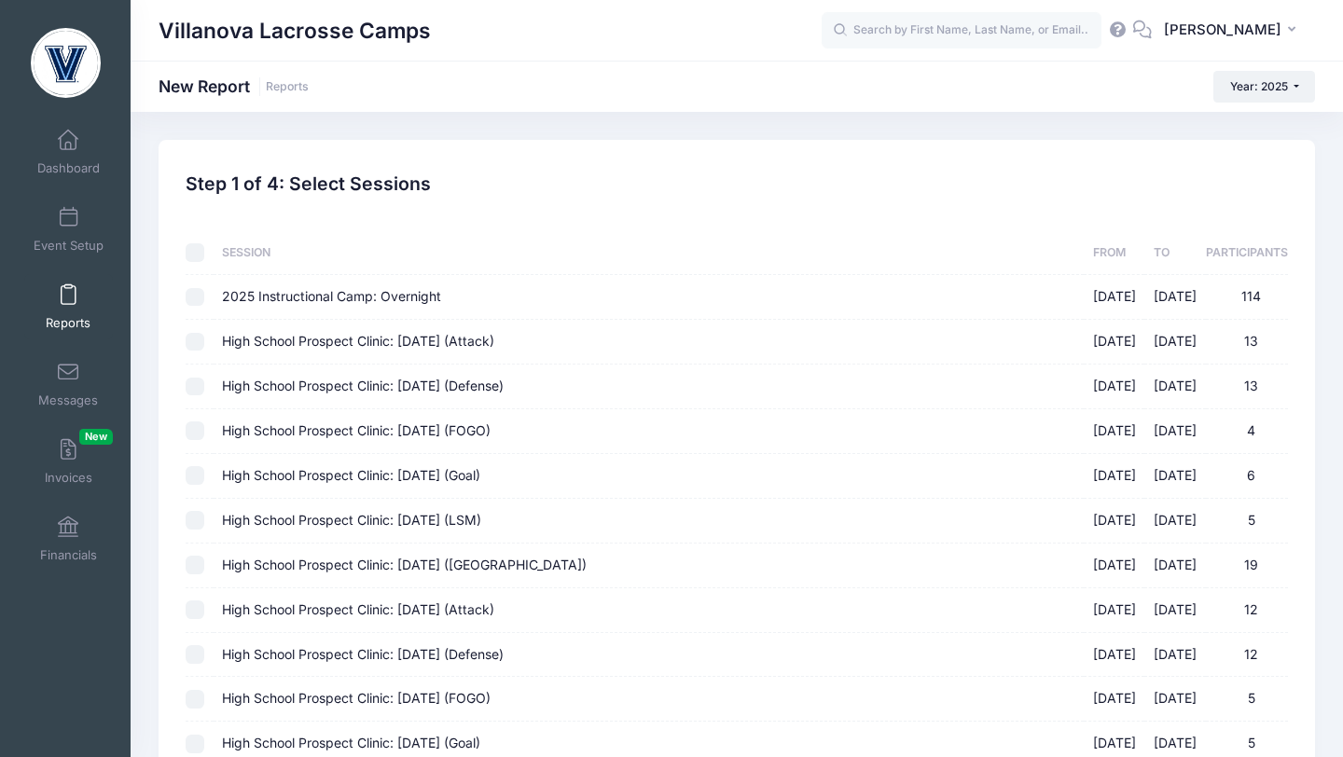
checkbox input "false"
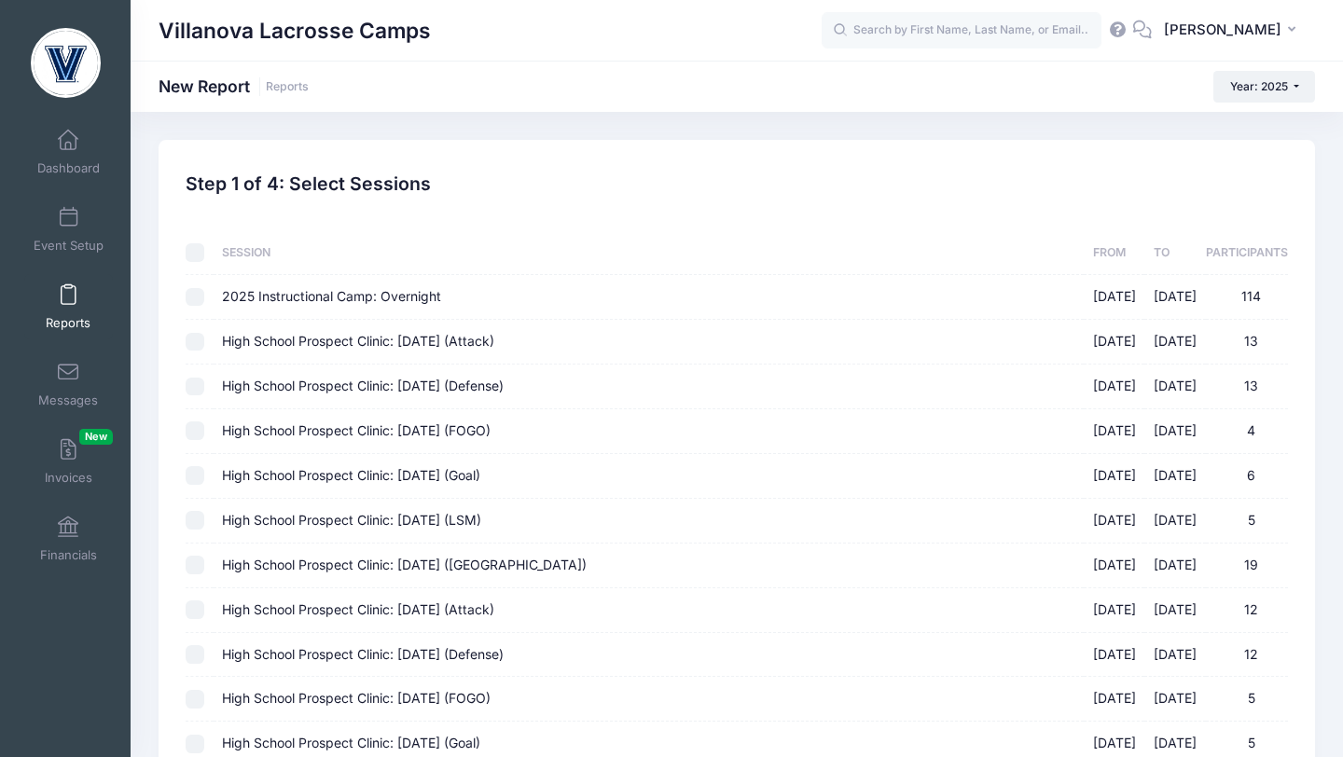
click at [194, 339] on input "High School Prospect Clinic: [DATE] (Attack) [DATE] - [DATE] 13" at bounding box center [195, 342] width 19 height 19
checkbox input "true"
click at [197, 390] on input "High School Prospect Clinic: [DATE] (Defense) [DATE] - [DATE] 13" at bounding box center [195, 387] width 19 height 19
checkbox input "true"
click at [197, 430] on input "High School Prospect Clinic: [DATE] (FOGO) [DATE] - [DATE] 4" at bounding box center [195, 431] width 19 height 19
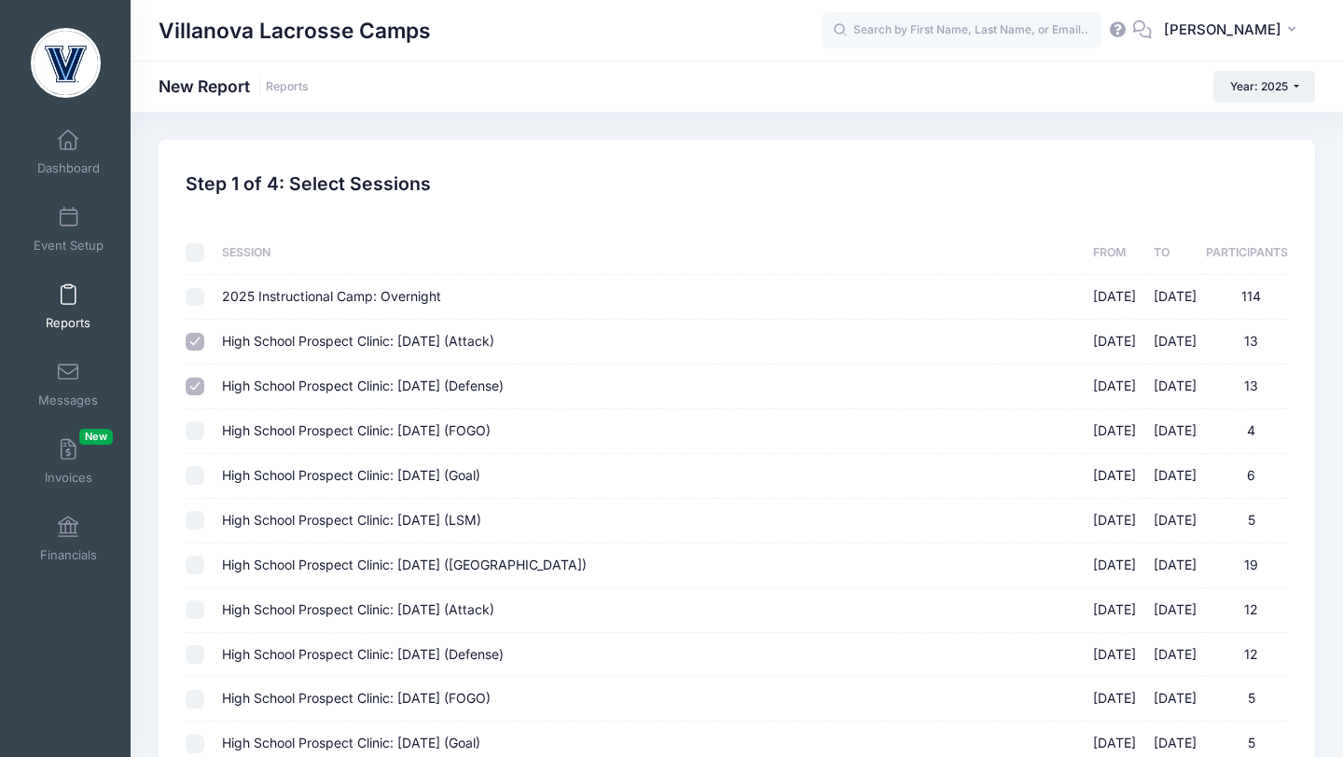
checkbox input "true"
click at [196, 478] on input "High School Prospect Clinic: [DATE] (Goal) [DATE] - [DATE] 6" at bounding box center [195, 475] width 19 height 19
checkbox input "true"
click at [198, 520] on input "High School Prospect Clinic: [DATE] (LSM) [DATE] - [DATE] 5" at bounding box center [195, 520] width 19 height 19
checkbox input "true"
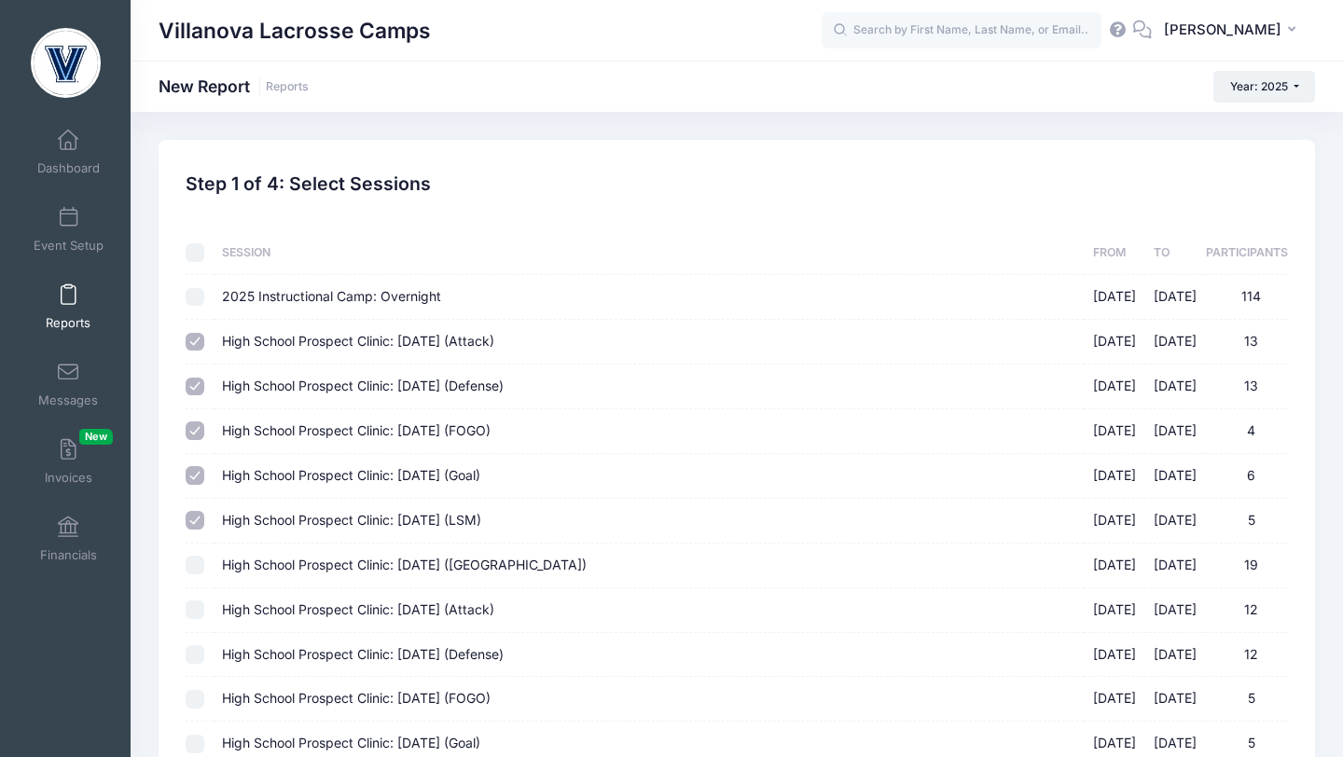
click at [198, 559] on input "High School Prospect Clinic: [DATE] ([GEOGRAPHIC_DATA]) [DATE] - [DATE] 19" at bounding box center [195, 565] width 19 height 19
checkbox input "true"
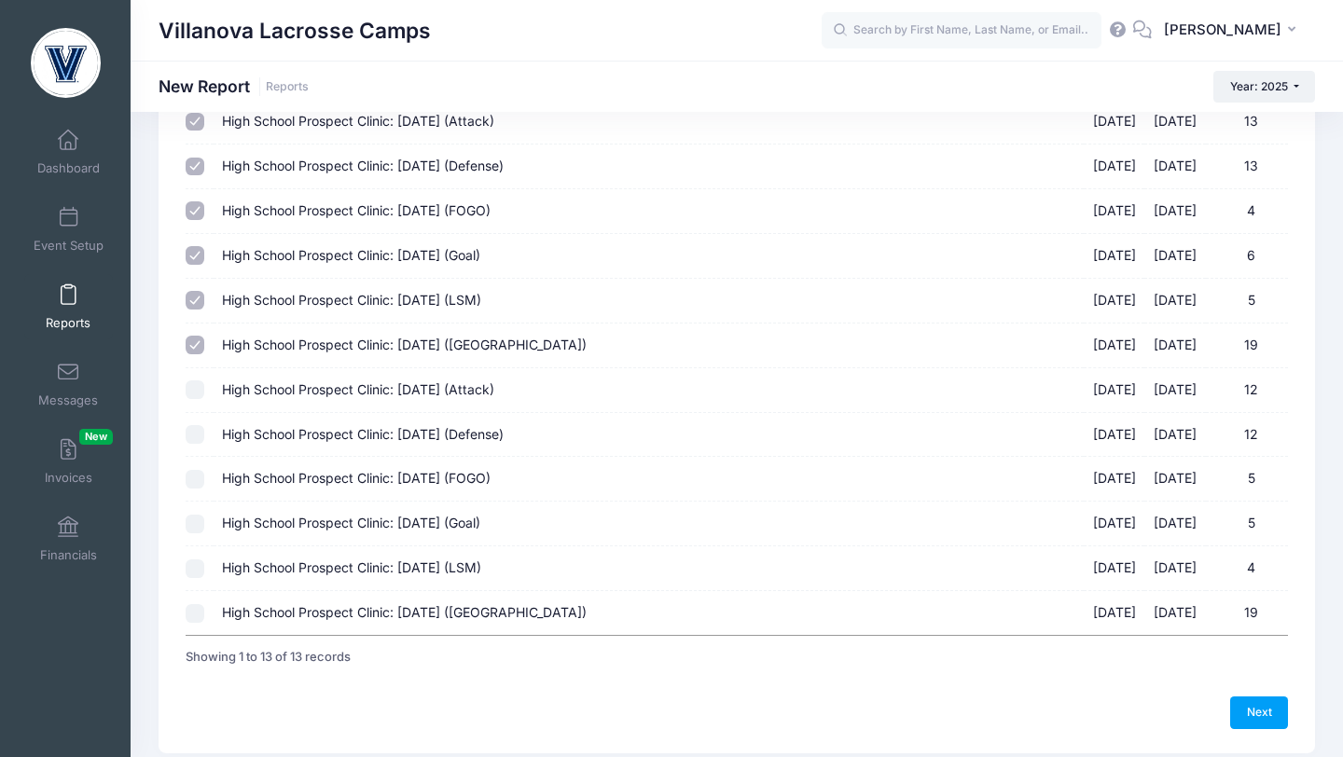
scroll to position [286, 0]
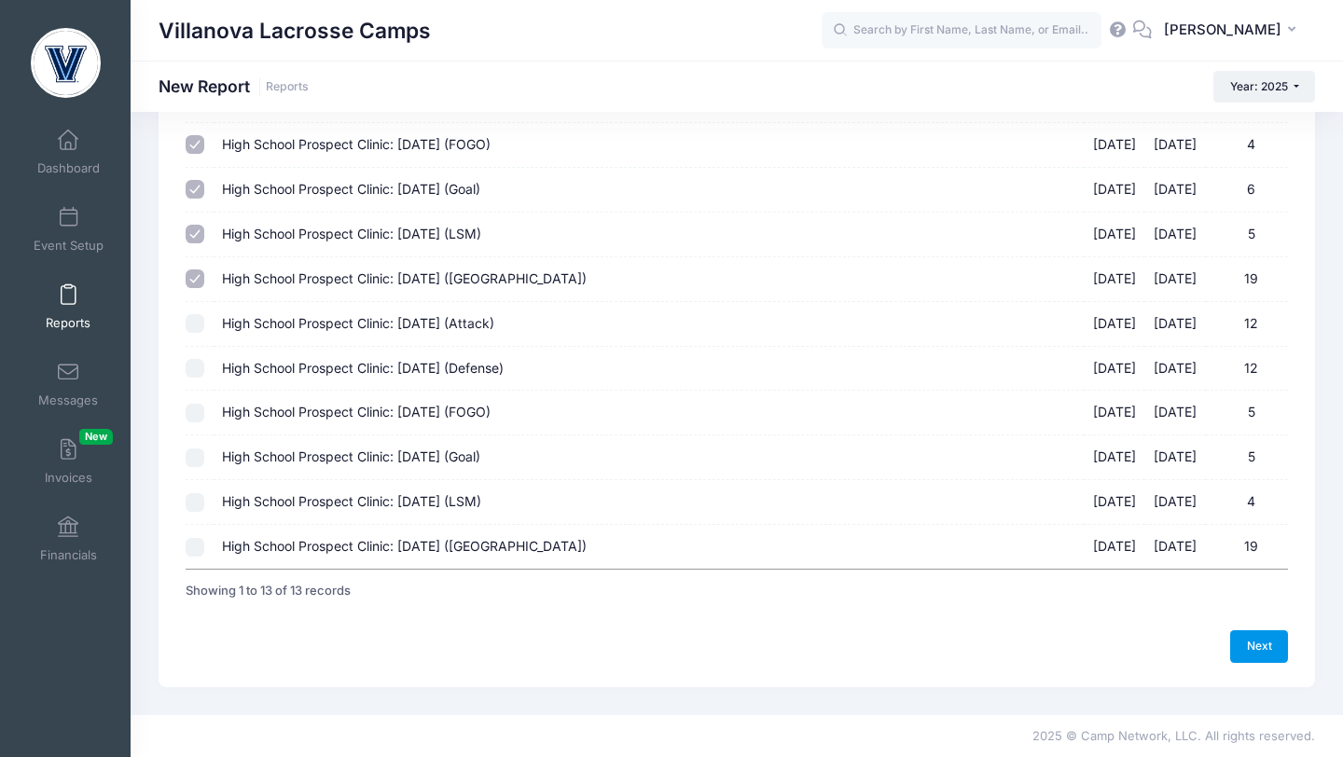
click at [1249, 638] on link "Next" at bounding box center [1259, 647] width 58 height 32
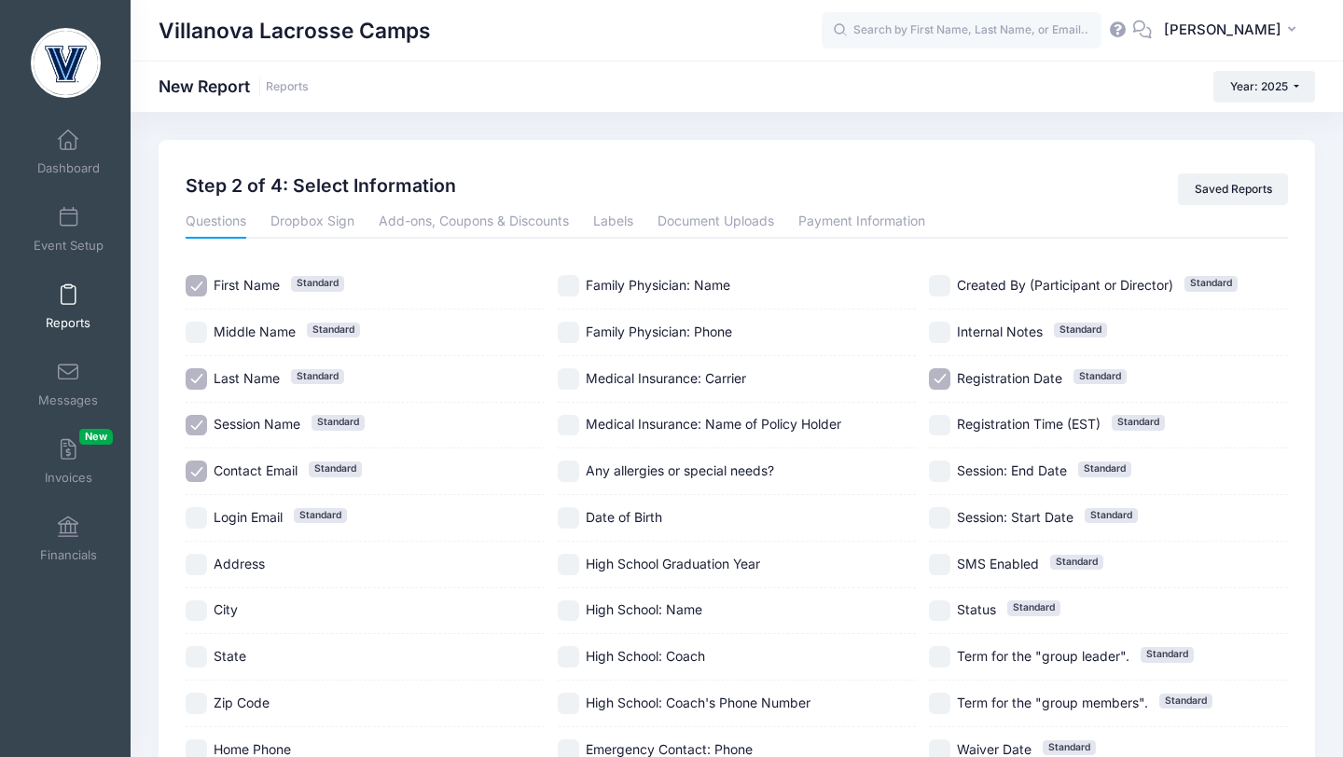
click at [572, 564] on input "High School Graduation Year" at bounding box center [568, 564] width 21 height 21
checkbox input "true"
click at [573, 612] on input "High School: Name" at bounding box center [568, 611] width 21 height 21
checkbox input "true"
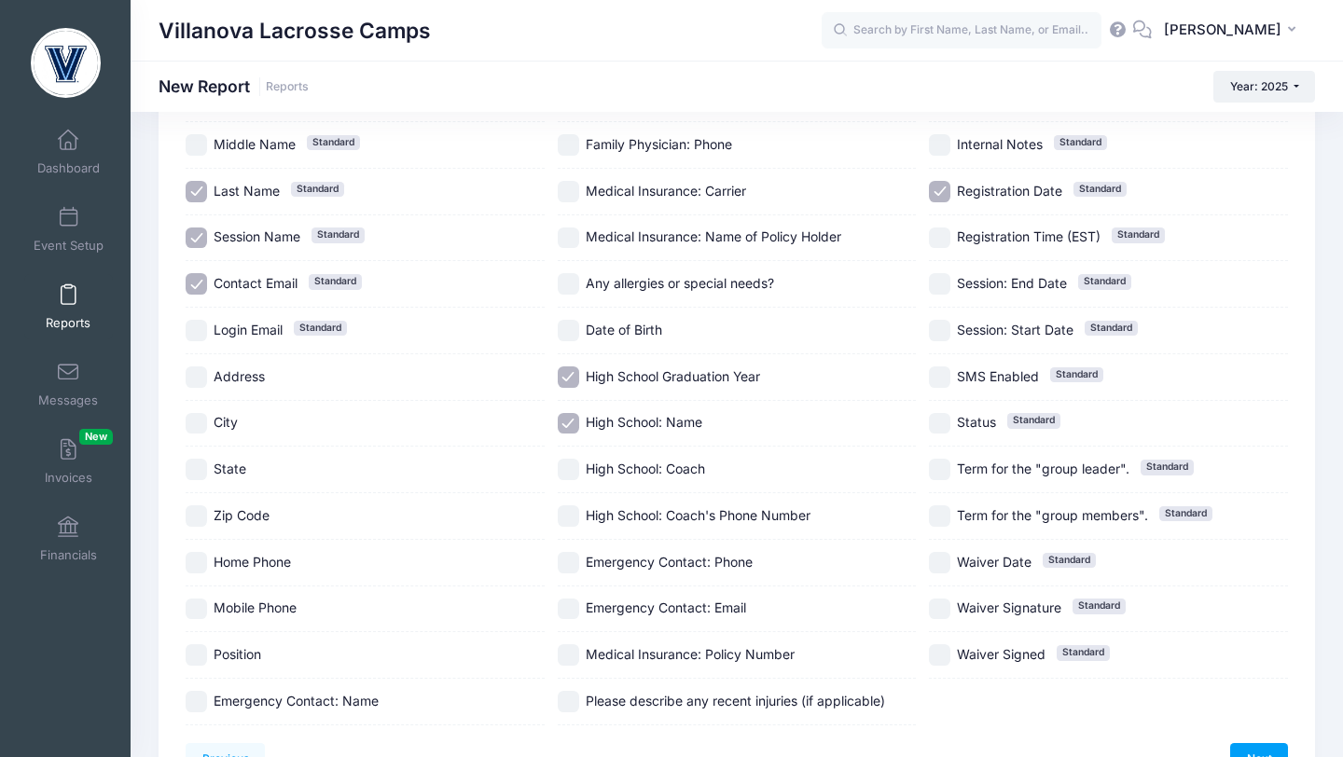
scroll to position [300, 0]
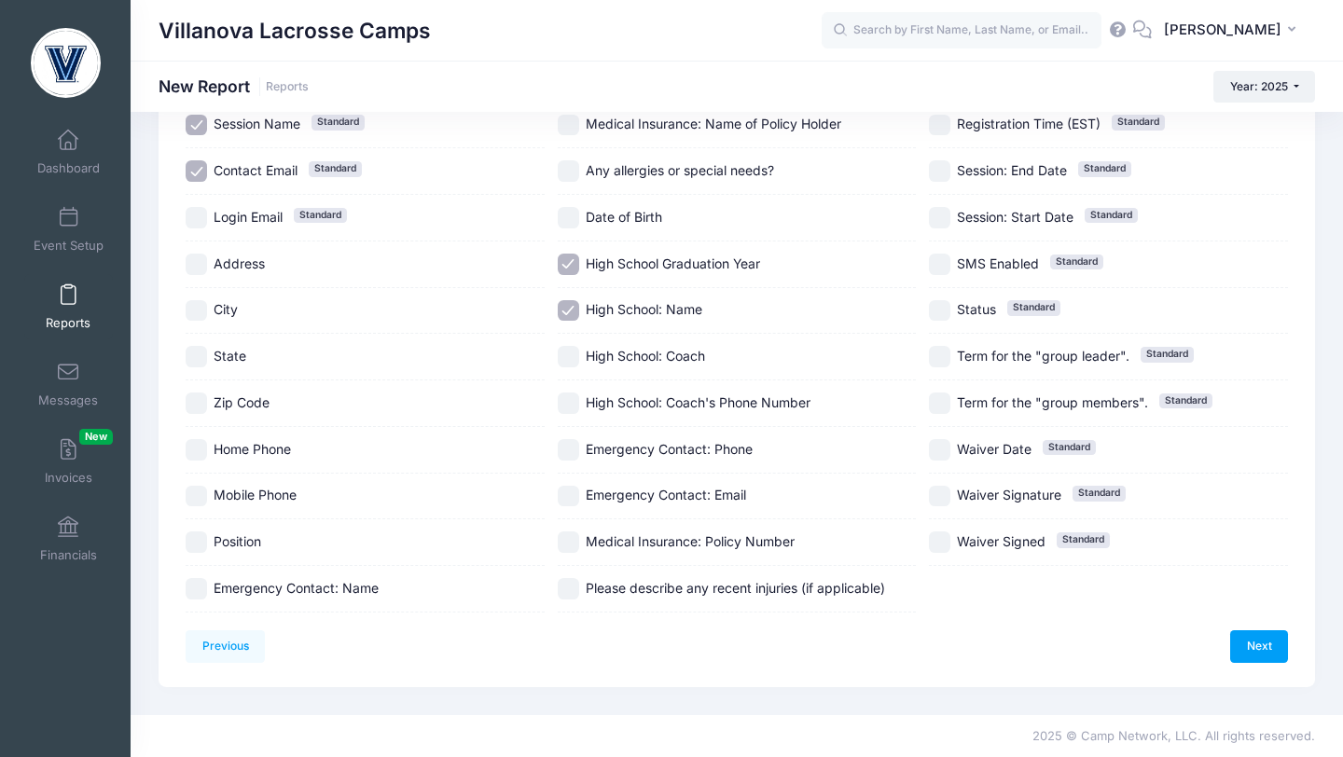
click at [201, 543] on input "Position" at bounding box center [196, 542] width 21 height 21
checkbox input "true"
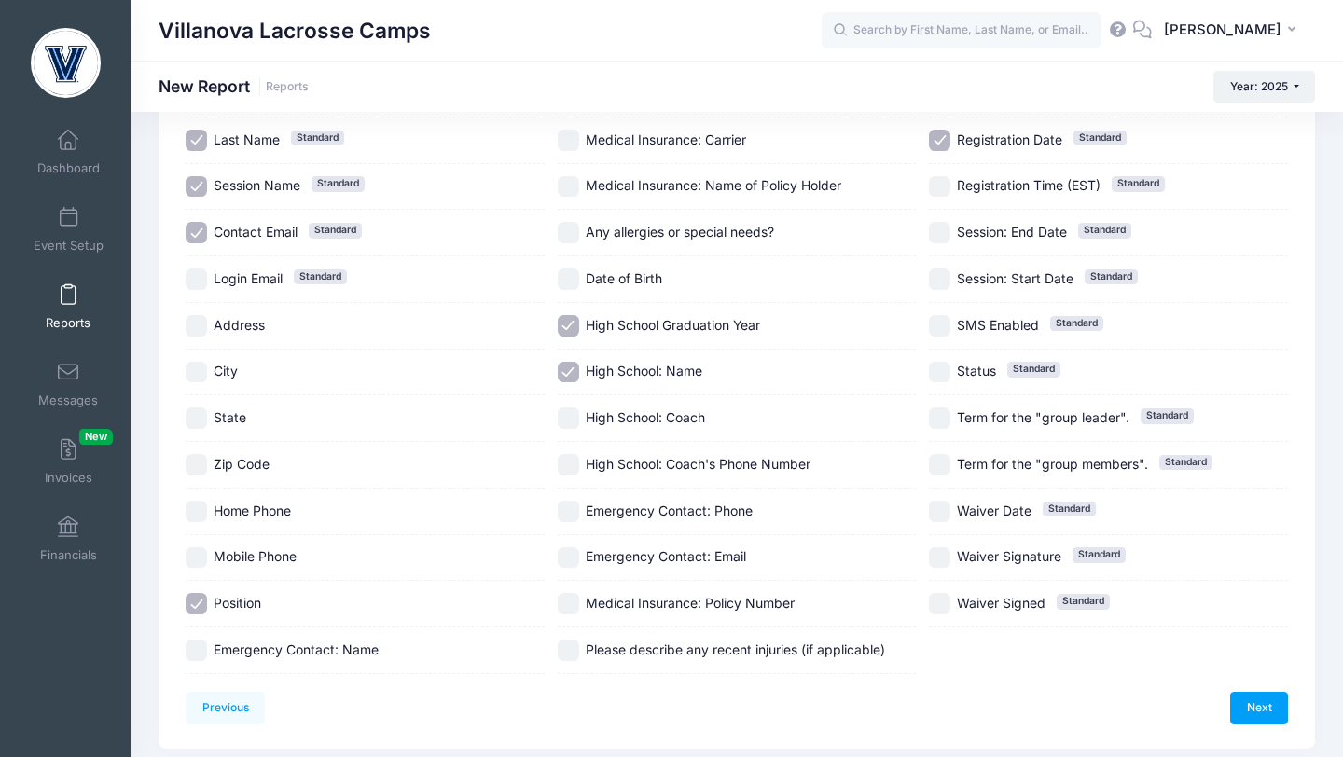
scroll to position [240, 0]
click at [948, 140] on input "Registration Date Standard" at bounding box center [939, 139] width 21 height 21
checkbox input "false"
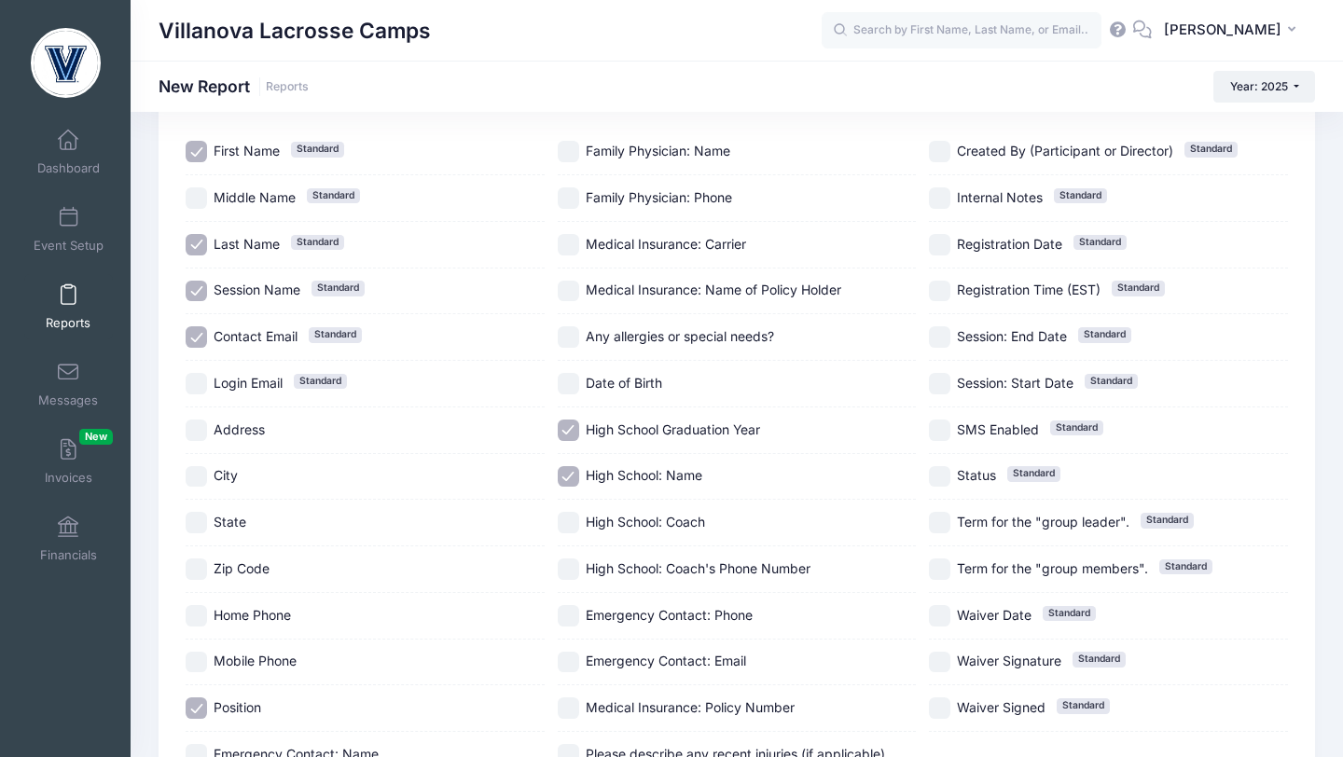
scroll to position [0, 0]
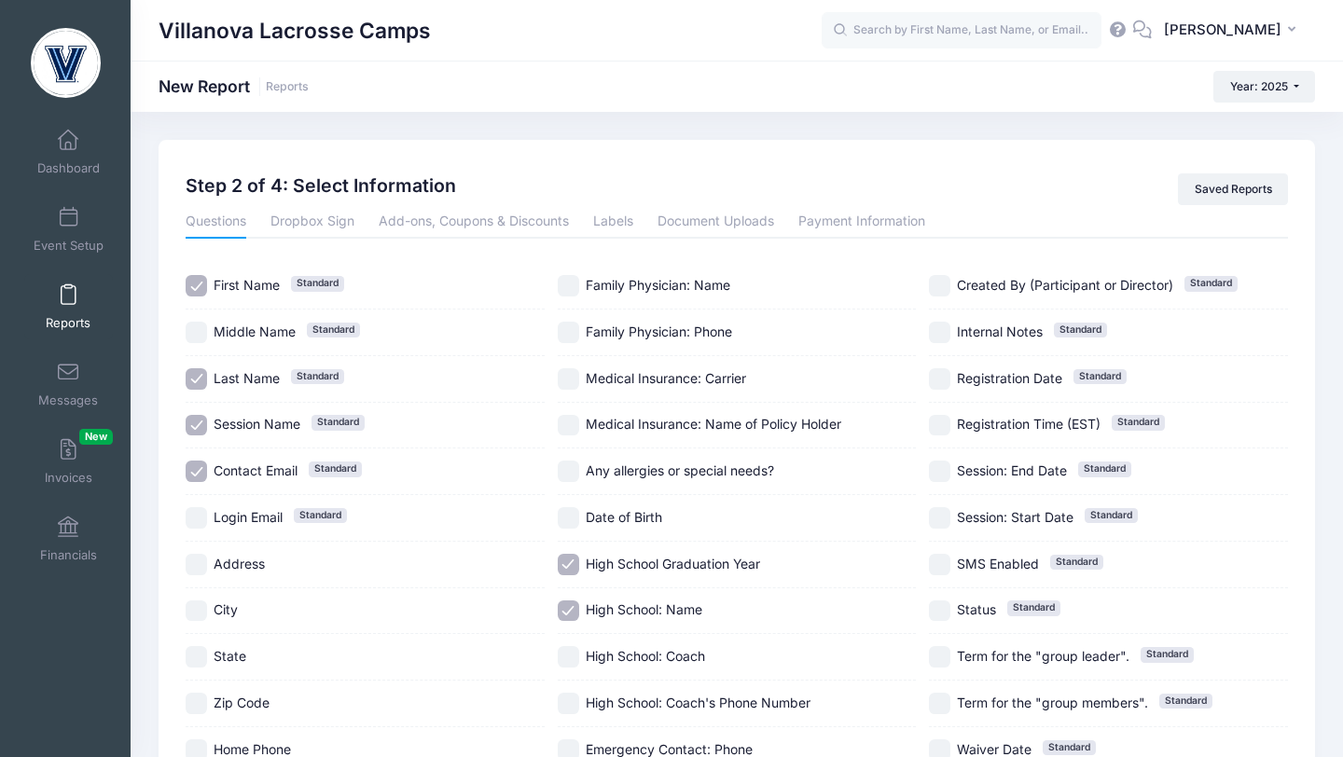
click at [201, 417] on input "Session Name Standard" at bounding box center [196, 425] width 21 height 21
checkbox input "false"
click at [198, 469] on input "Contact Email Standard" at bounding box center [196, 471] width 21 height 21
checkbox input "false"
click at [576, 510] on input "Date of Birth" at bounding box center [568, 517] width 21 height 21
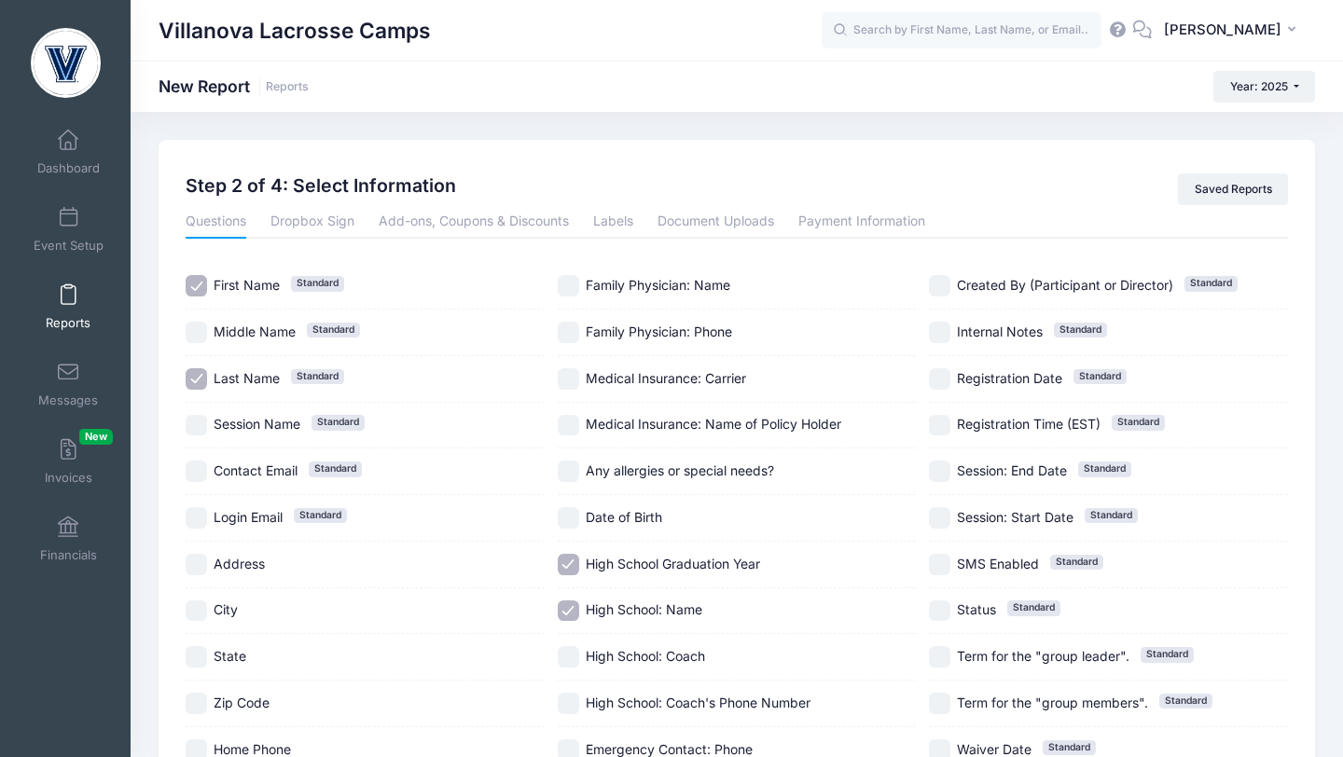
checkbox input "true"
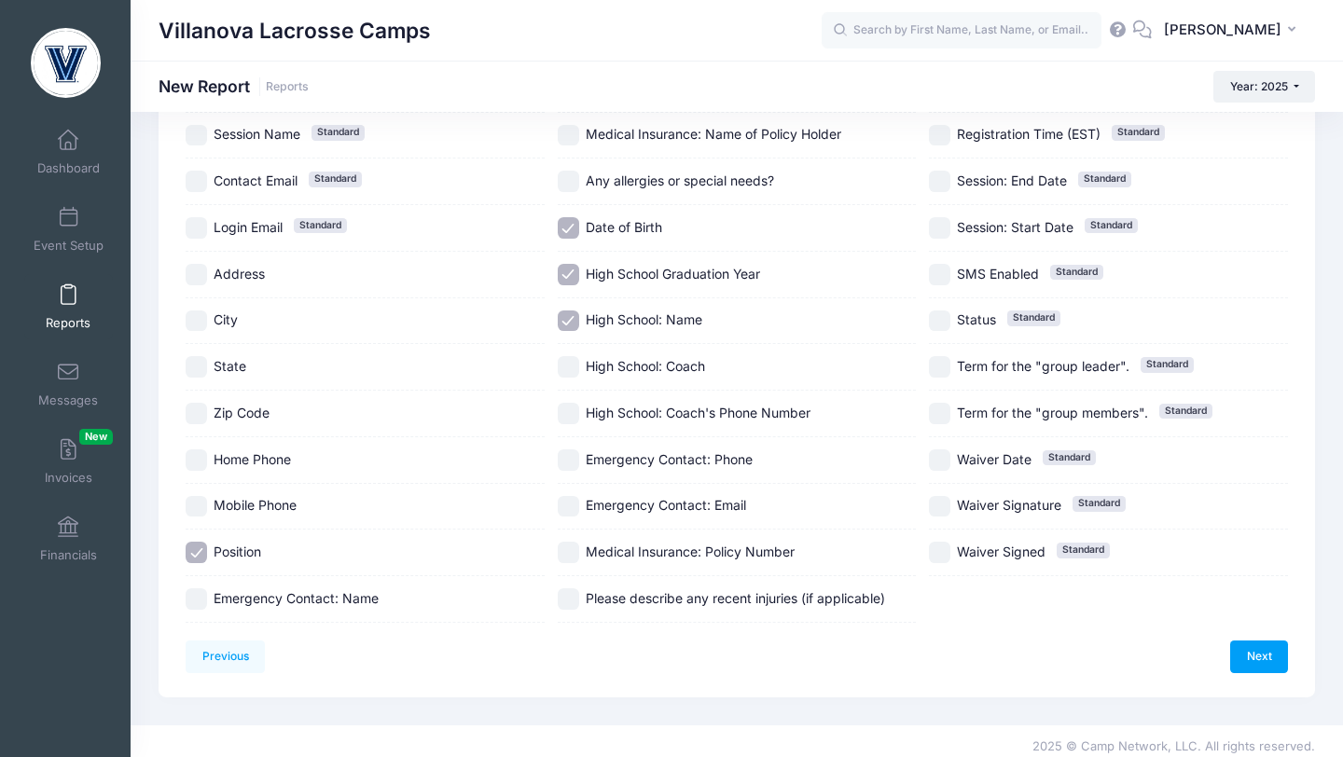
scroll to position [300, 0]
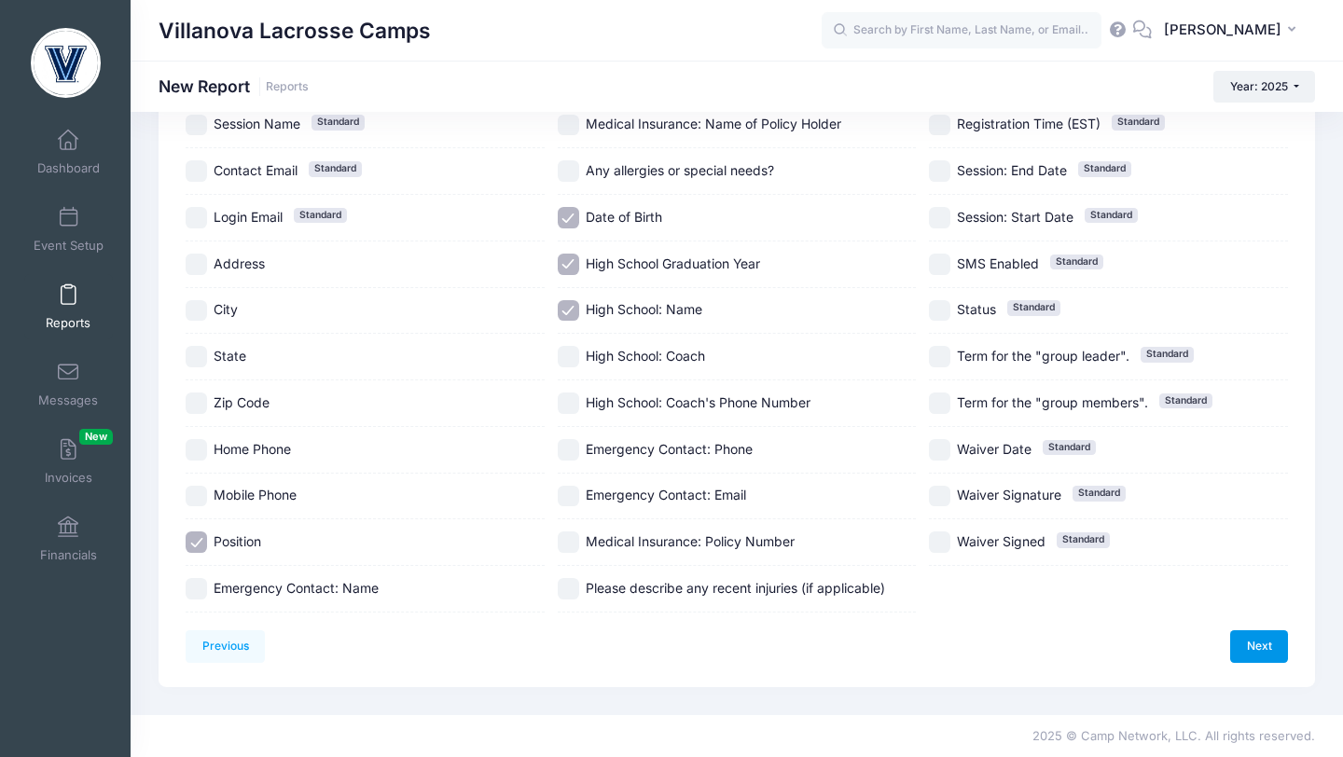
click at [1256, 644] on link "Next" at bounding box center [1259, 647] width 58 height 32
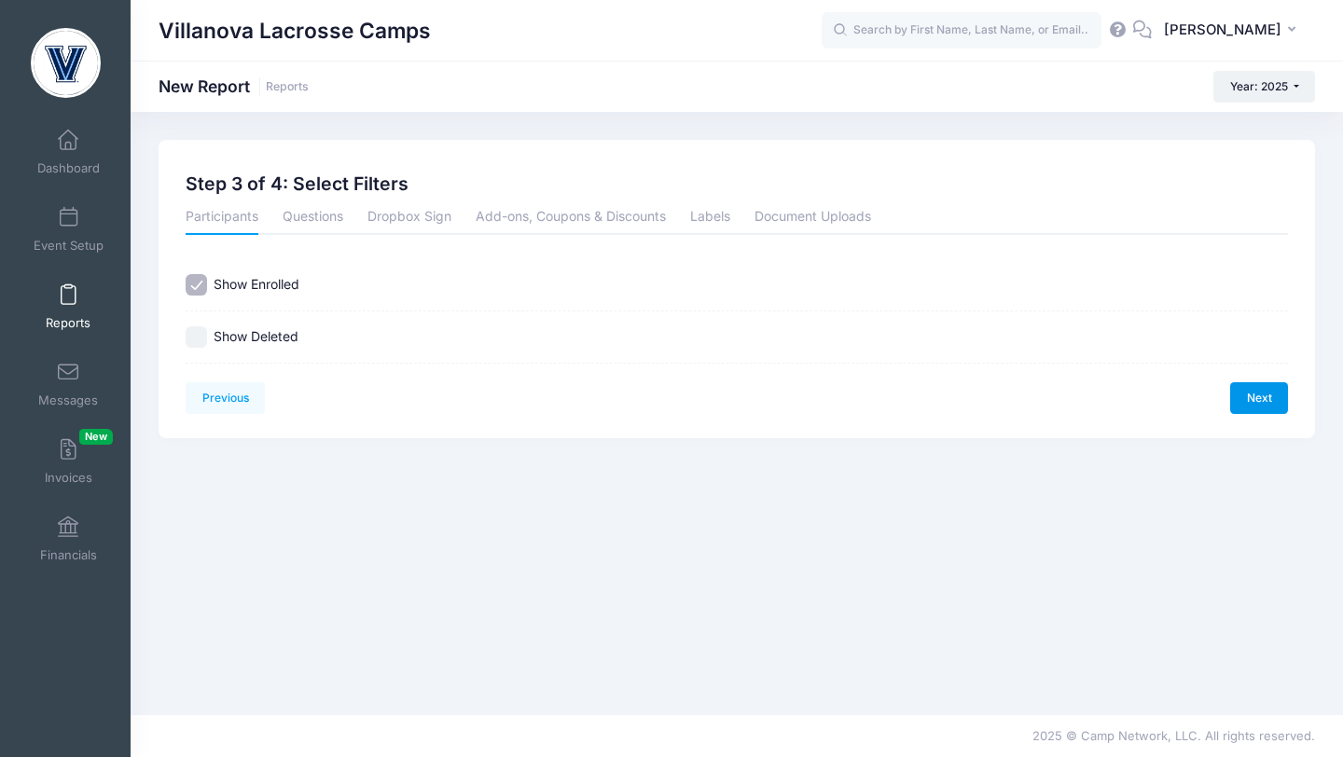
scroll to position [0, 0]
click at [1247, 404] on link "Next" at bounding box center [1259, 398] width 58 height 32
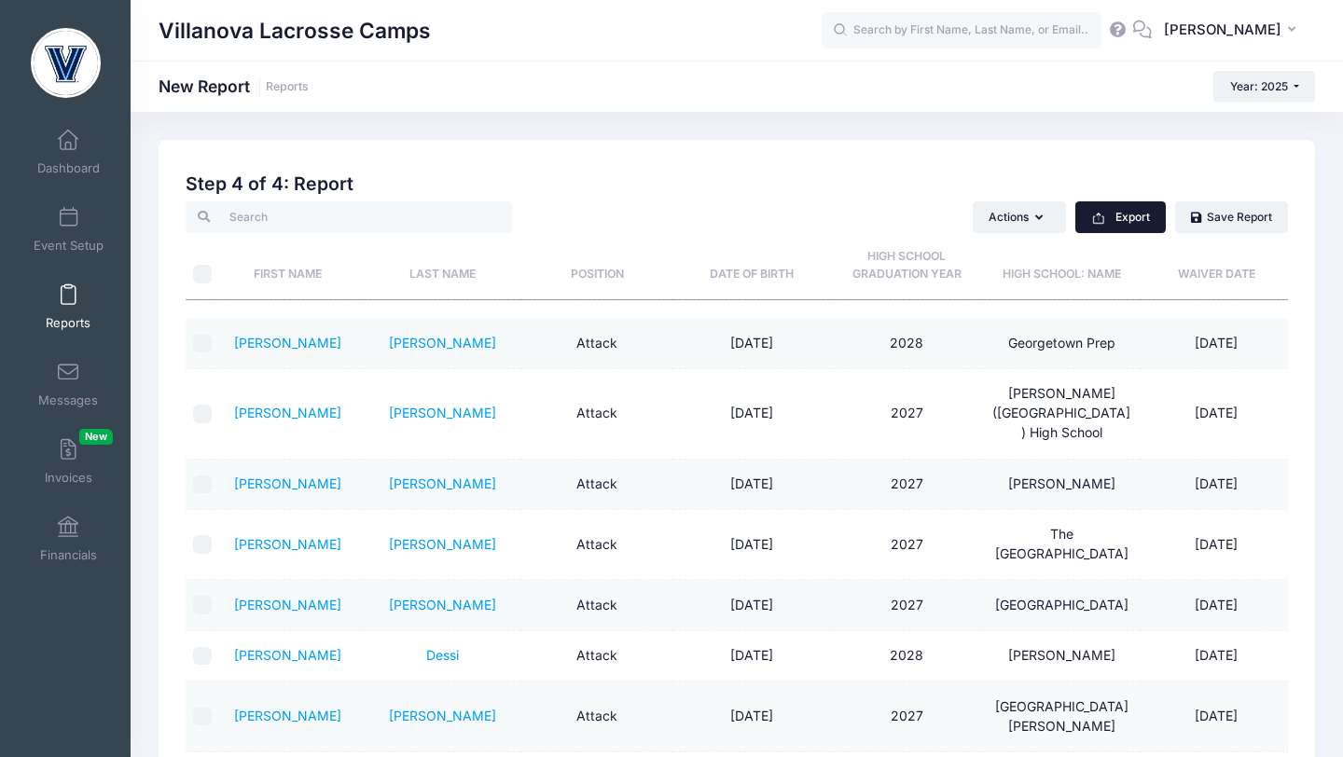
click at [1140, 224] on button "Export" at bounding box center [1120, 217] width 90 height 32
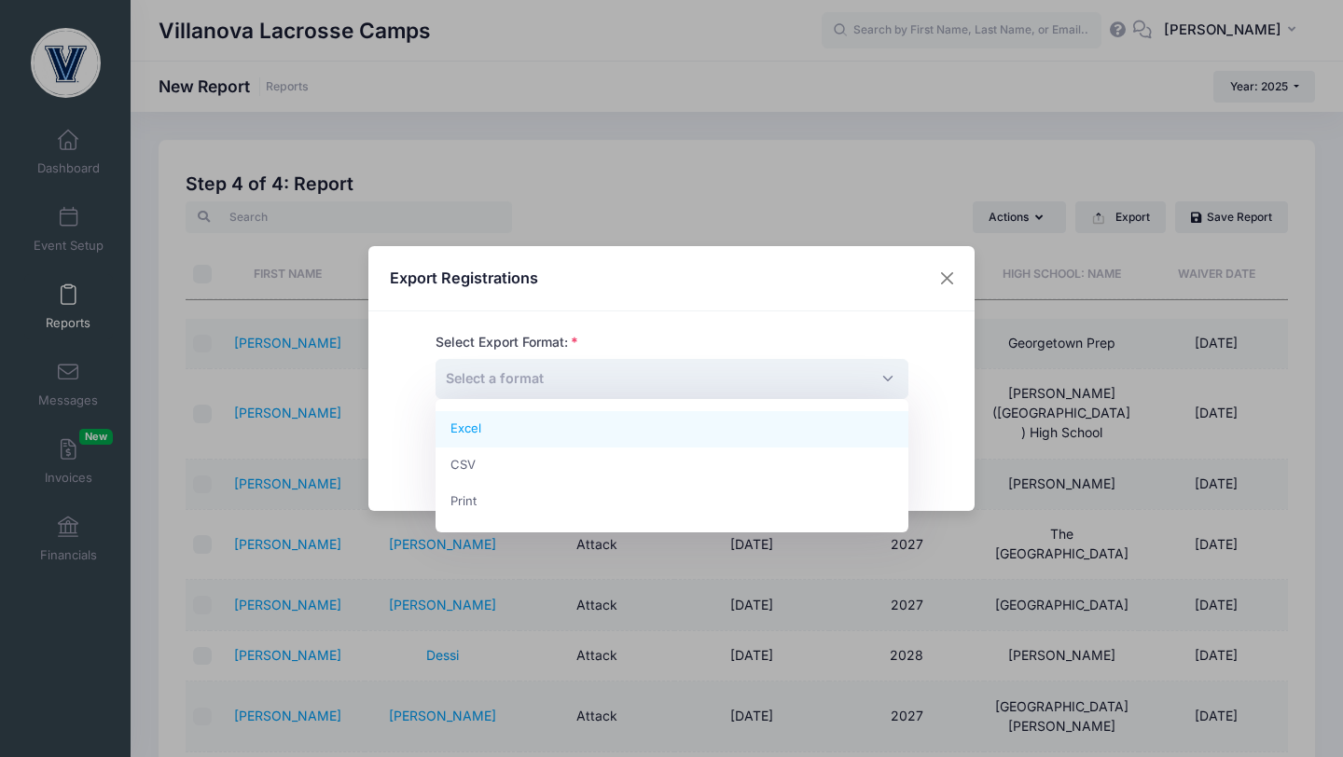
click at [838, 382] on span "Select a format" at bounding box center [672, 379] width 473 height 40
select select "excel"
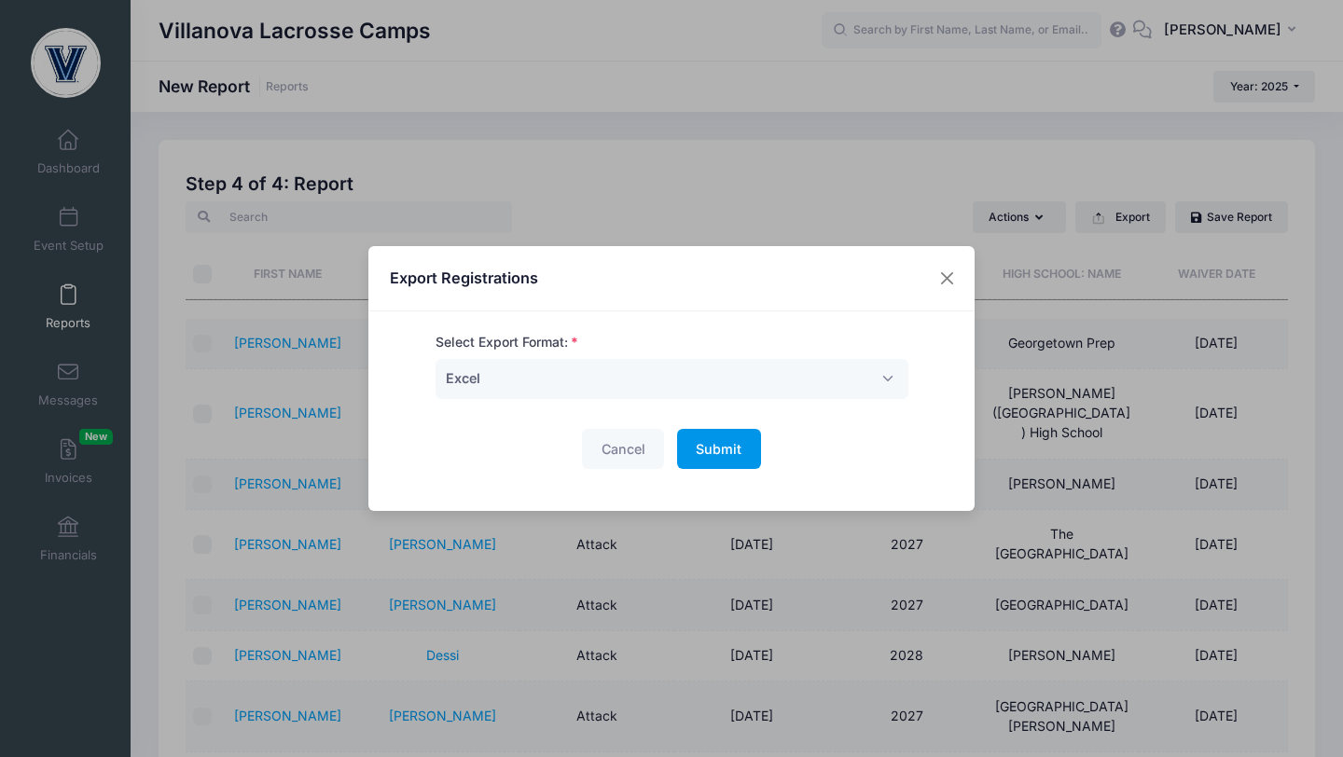
click at [739, 445] on span "Submit" at bounding box center [719, 449] width 46 height 16
